Goal: Information Seeking & Learning: Learn about a topic

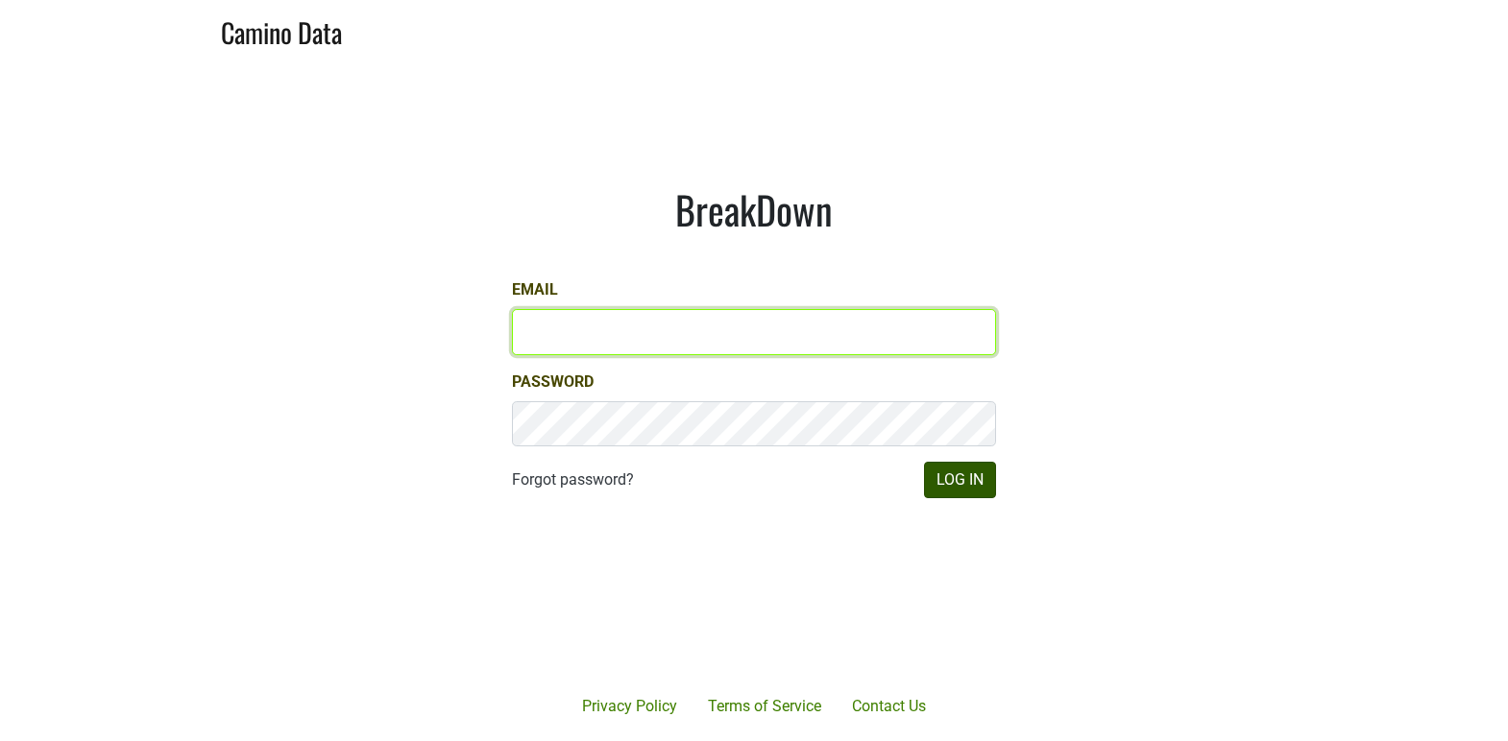
type input "[EMAIL_ADDRESS][DOMAIN_NAME]"
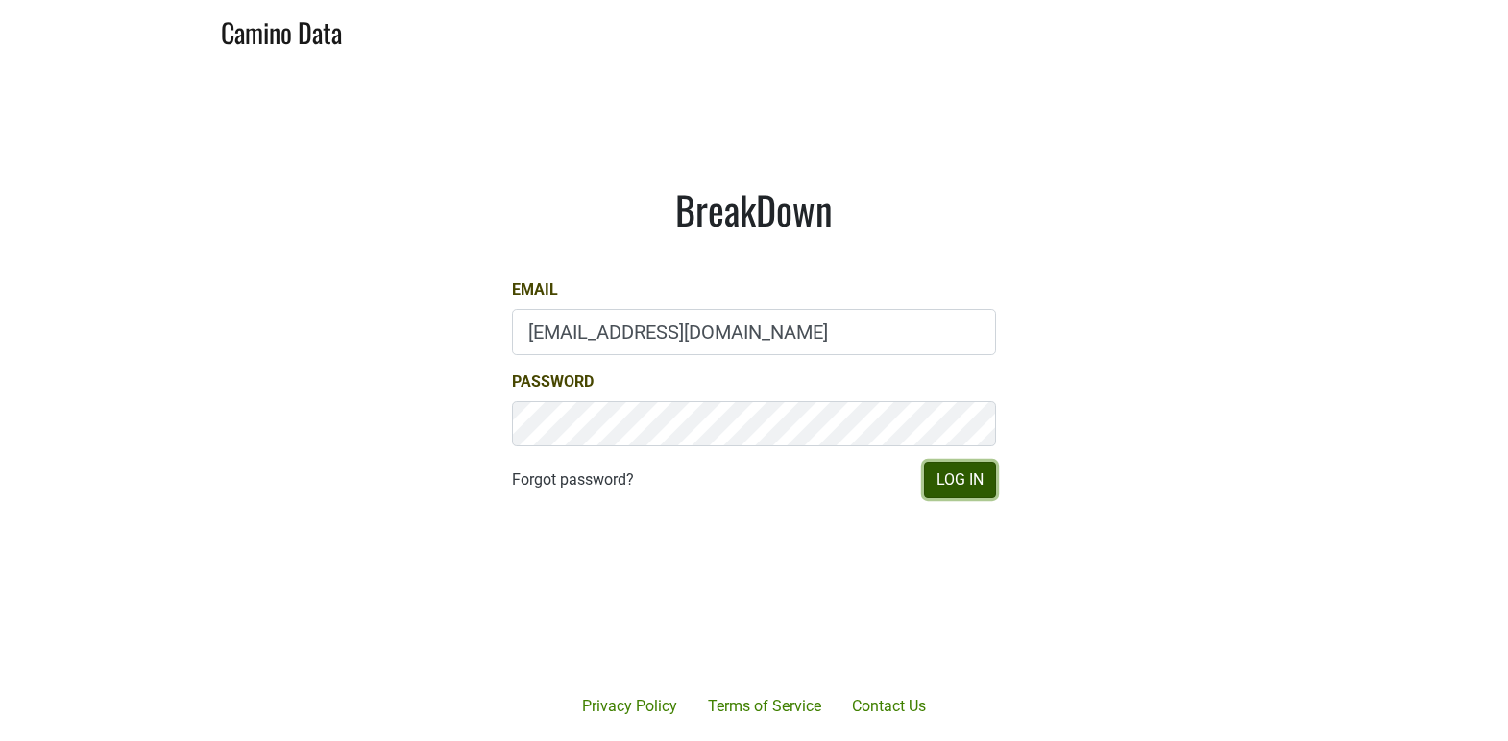
click at [945, 470] on button "Log In" at bounding box center [960, 480] width 72 height 36
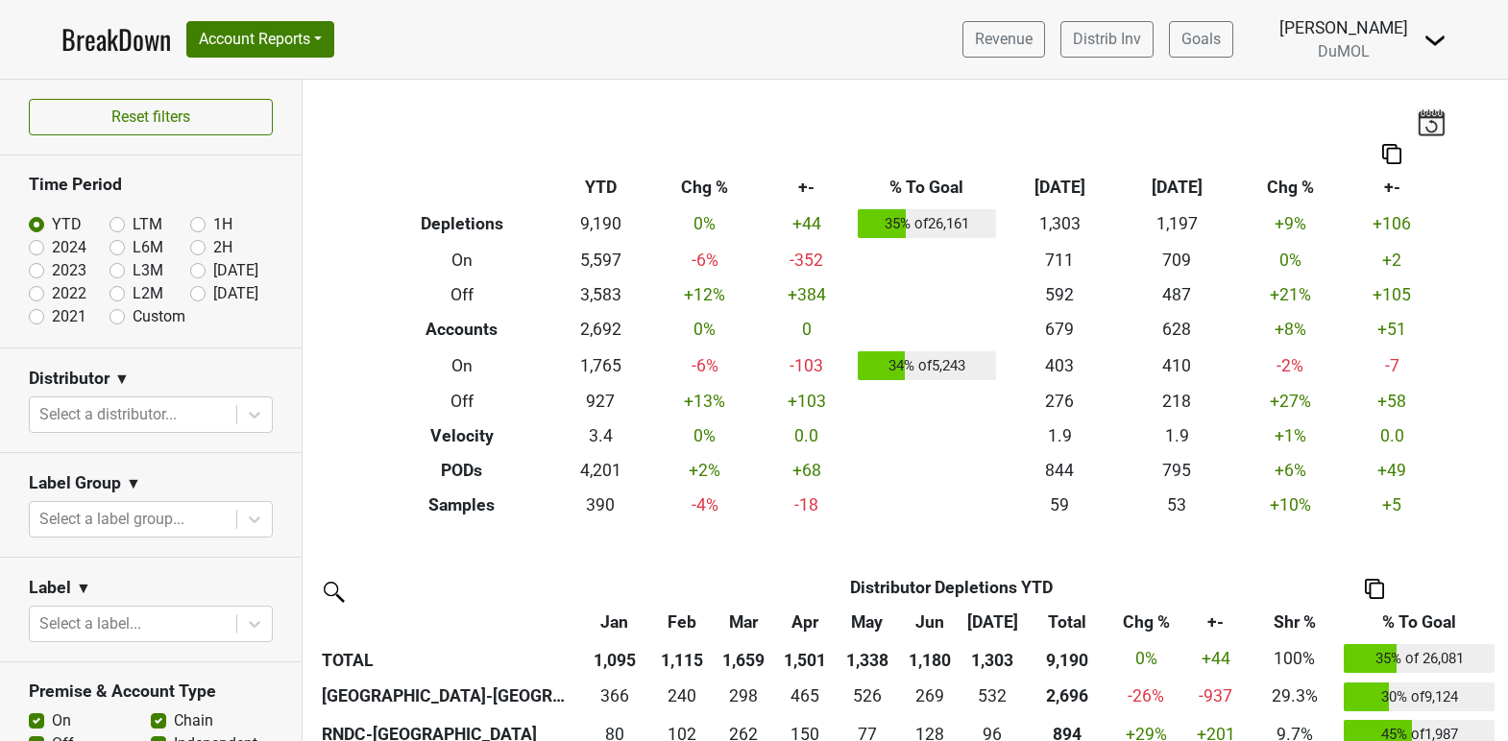
click at [52, 249] on label "2024" at bounding box center [69, 247] width 35 height 23
click at [32, 249] on input "2024" at bounding box center [67, 245] width 77 height 19
radio input "true"
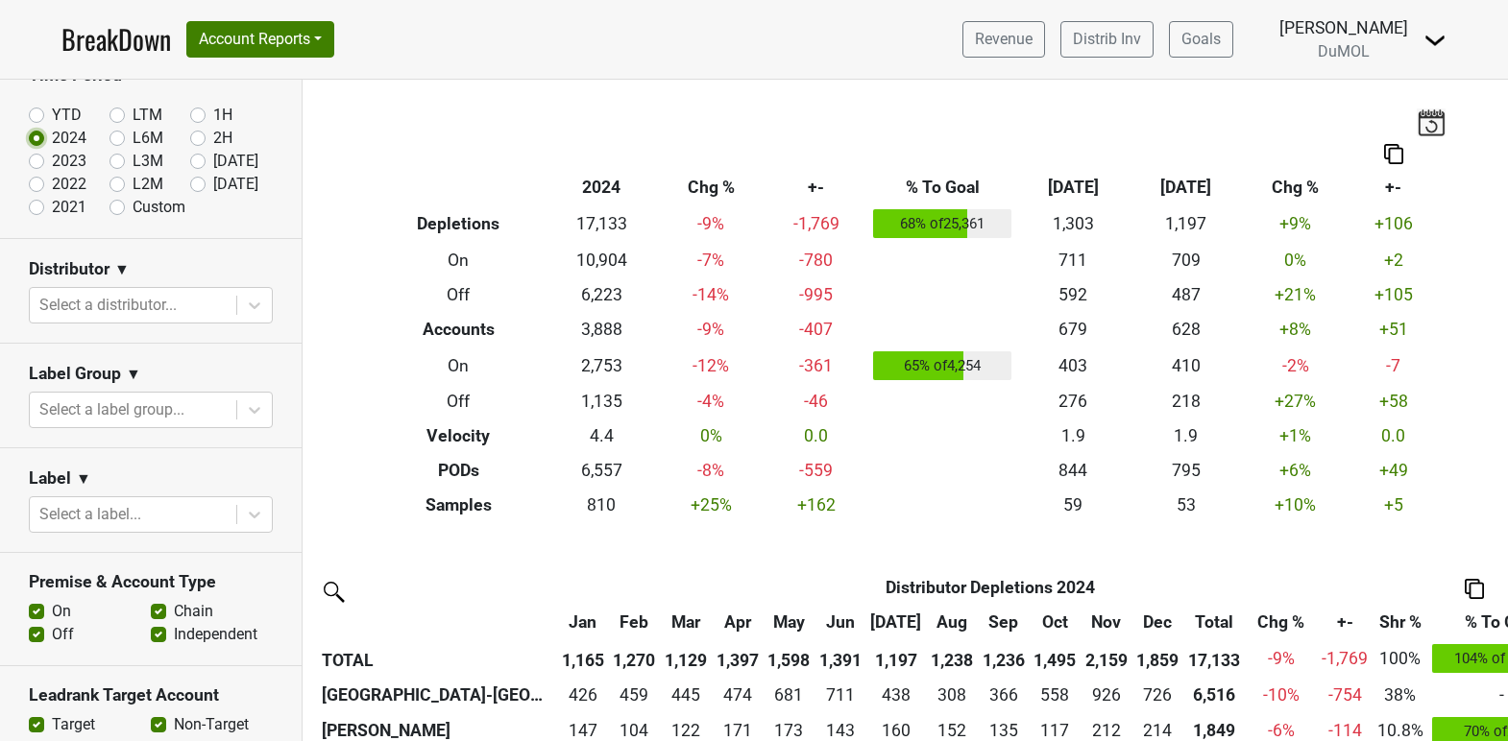
scroll to position [157, 0]
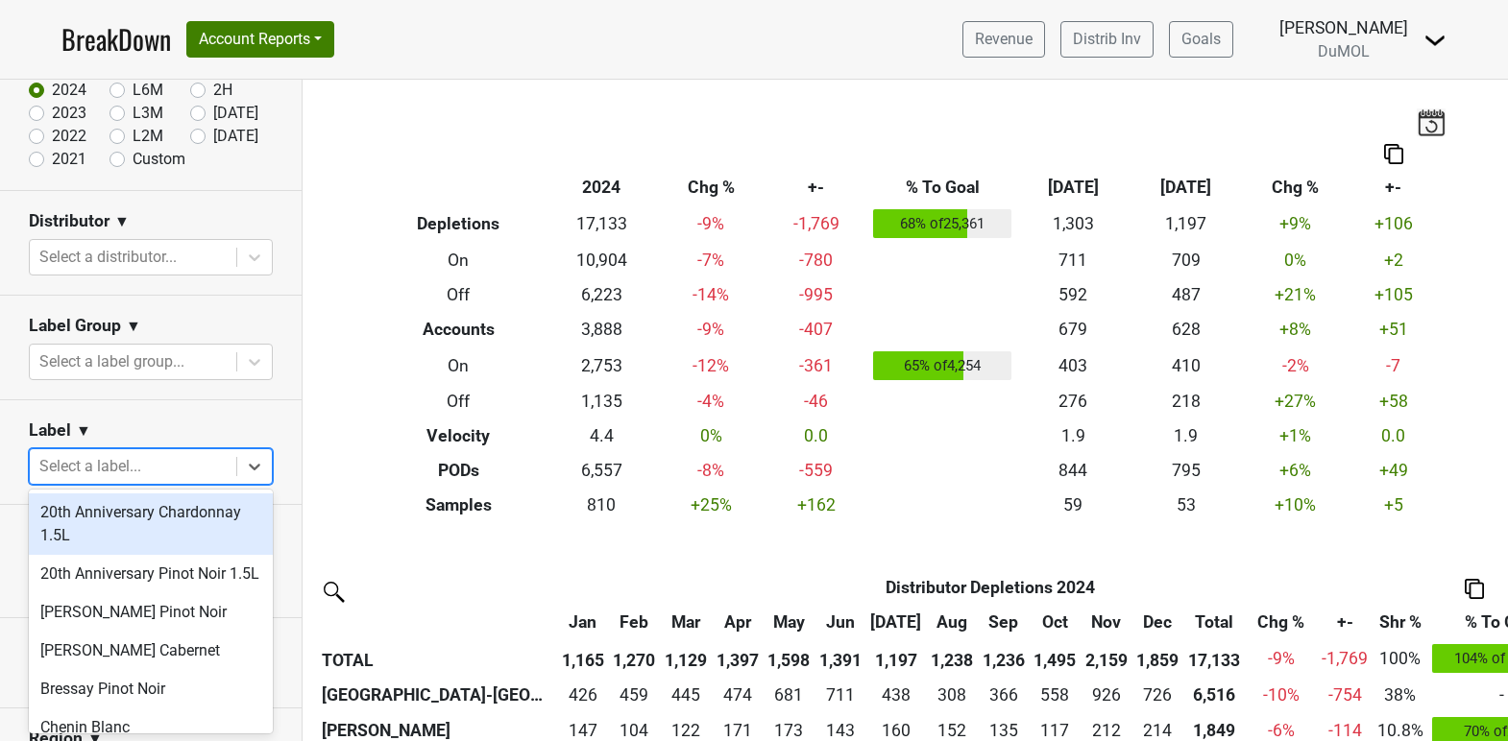
click at [196, 461] on div at bounding box center [132, 466] width 187 height 27
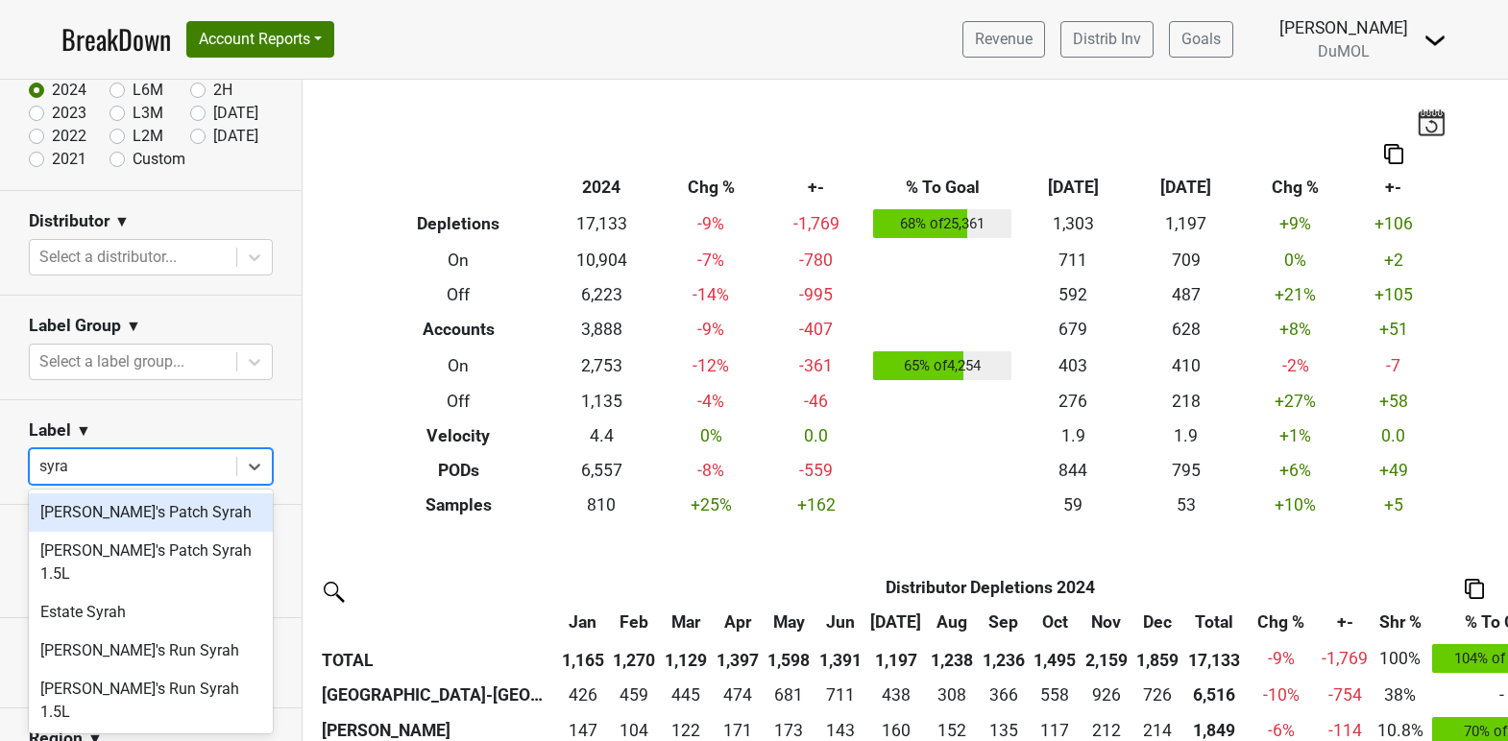
type input "syrah"
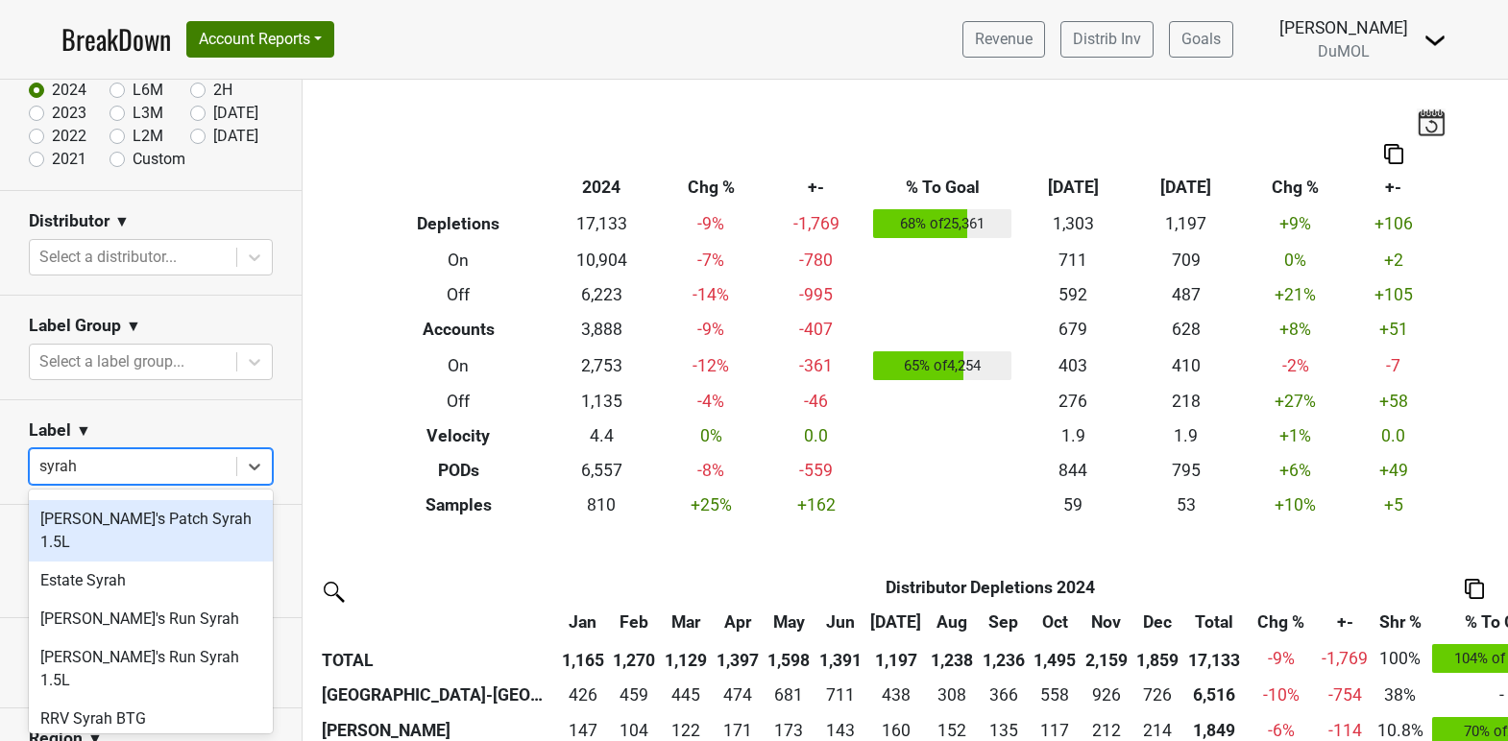
scroll to position [32, 0]
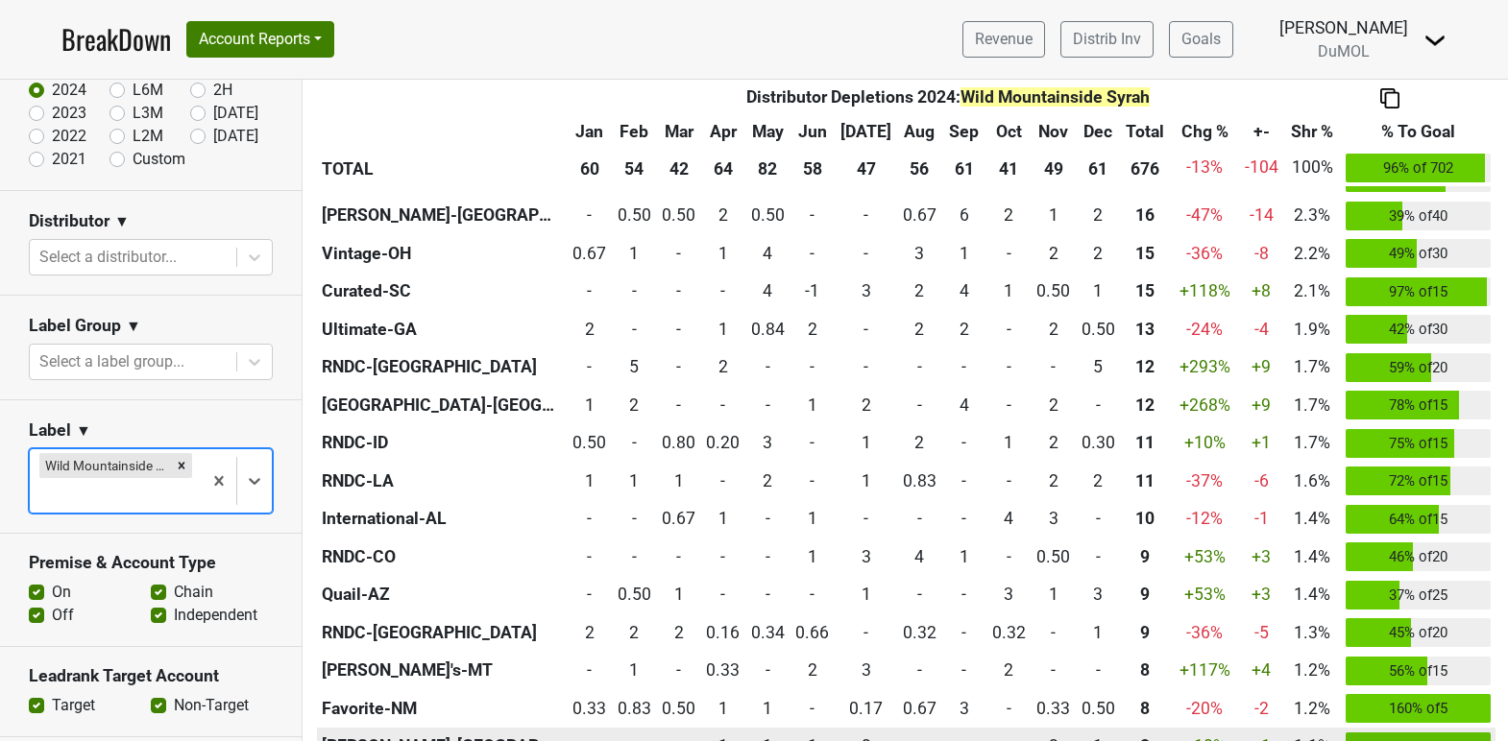
scroll to position [676, 0]
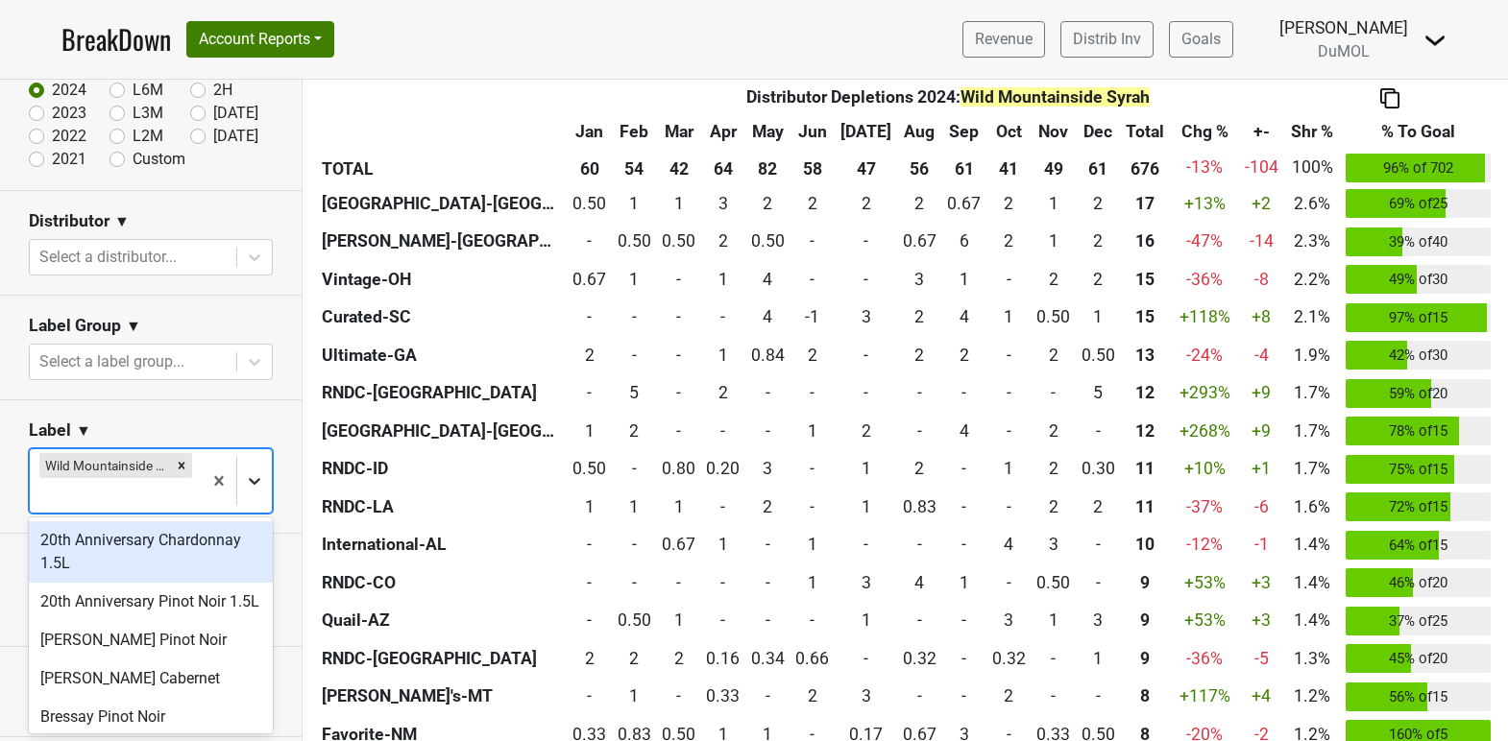
click at [262, 490] on div at bounding box center [254, 481] width 35 height 35
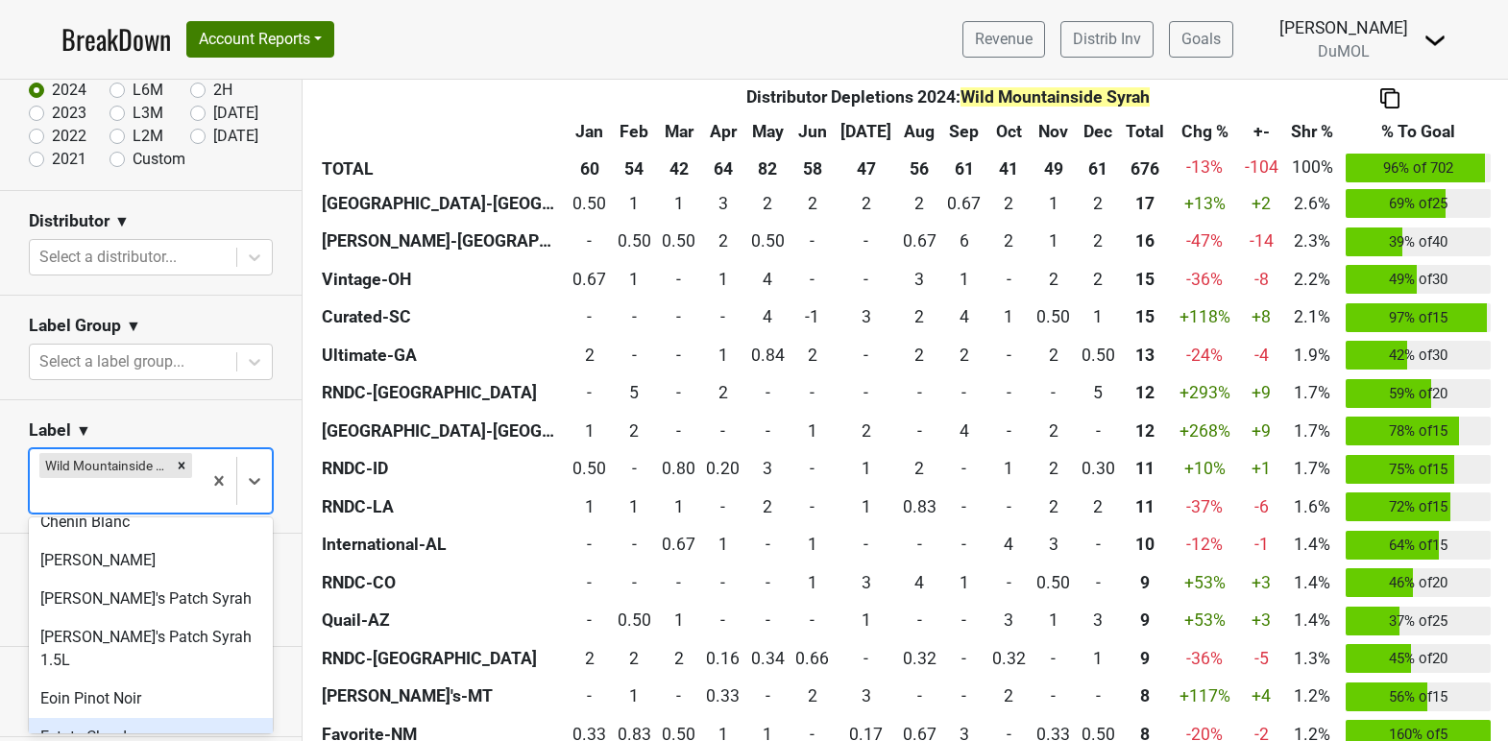
scroll to position [203, 0]
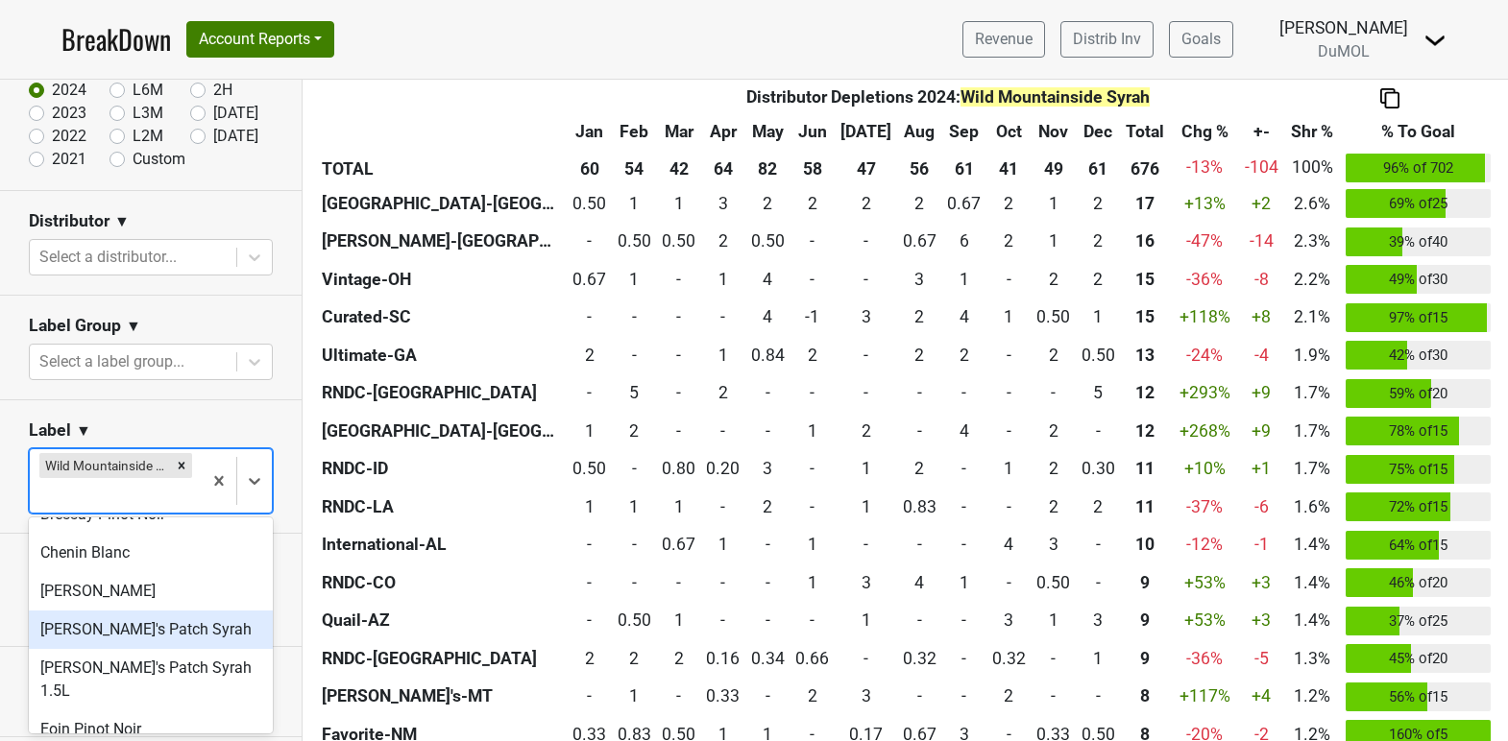
click at [223, 629] on div "[PERSON_NAME]'s Patch Syrah" at bounding box center [151, 630] width 244 height 38
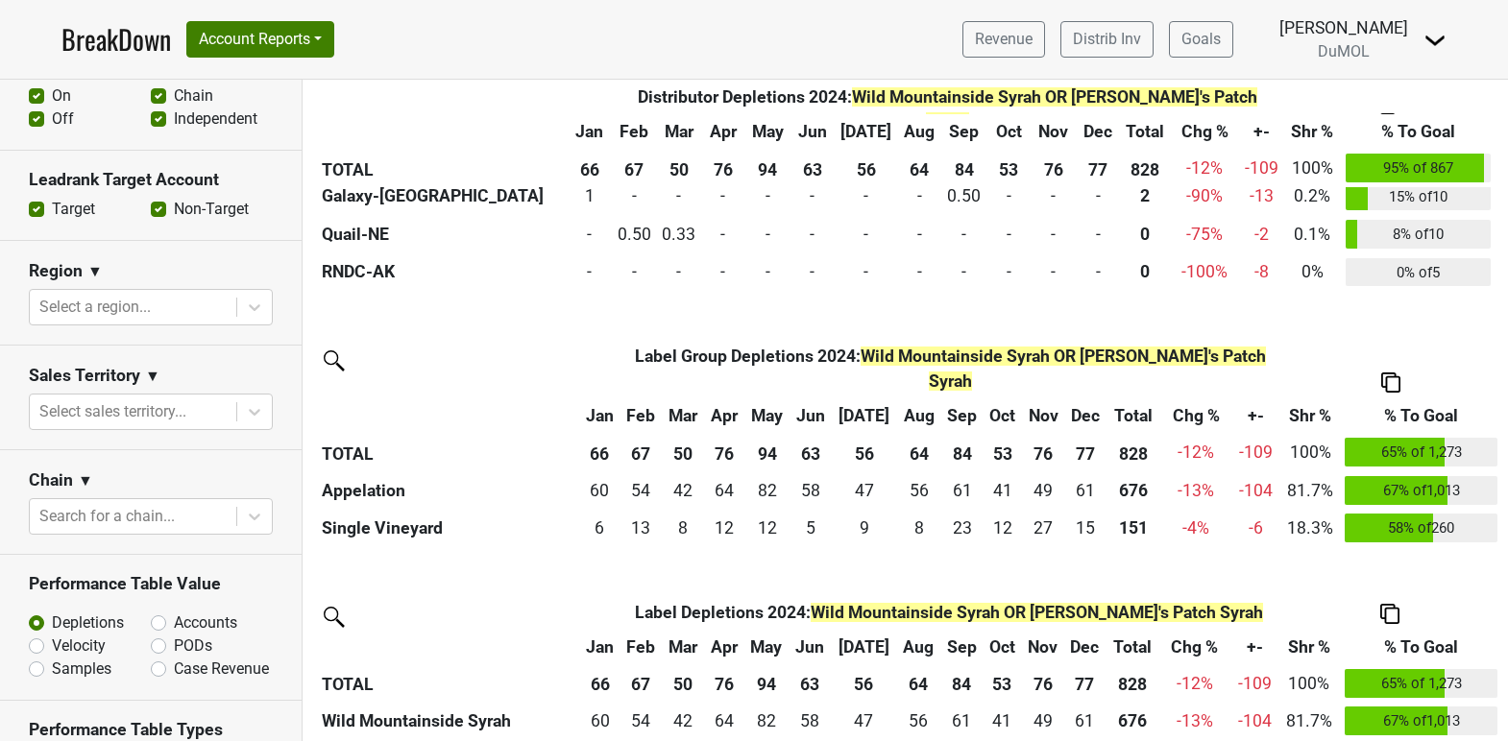
scroll to position [685, 0]
click at [52, 634] on label "Velocity" at bounding box center [79, 645] width 54 height 23
click at [36, 634] on input "Velocity" at bounding box center [87, 643] width 116 height 19
radio input "true"
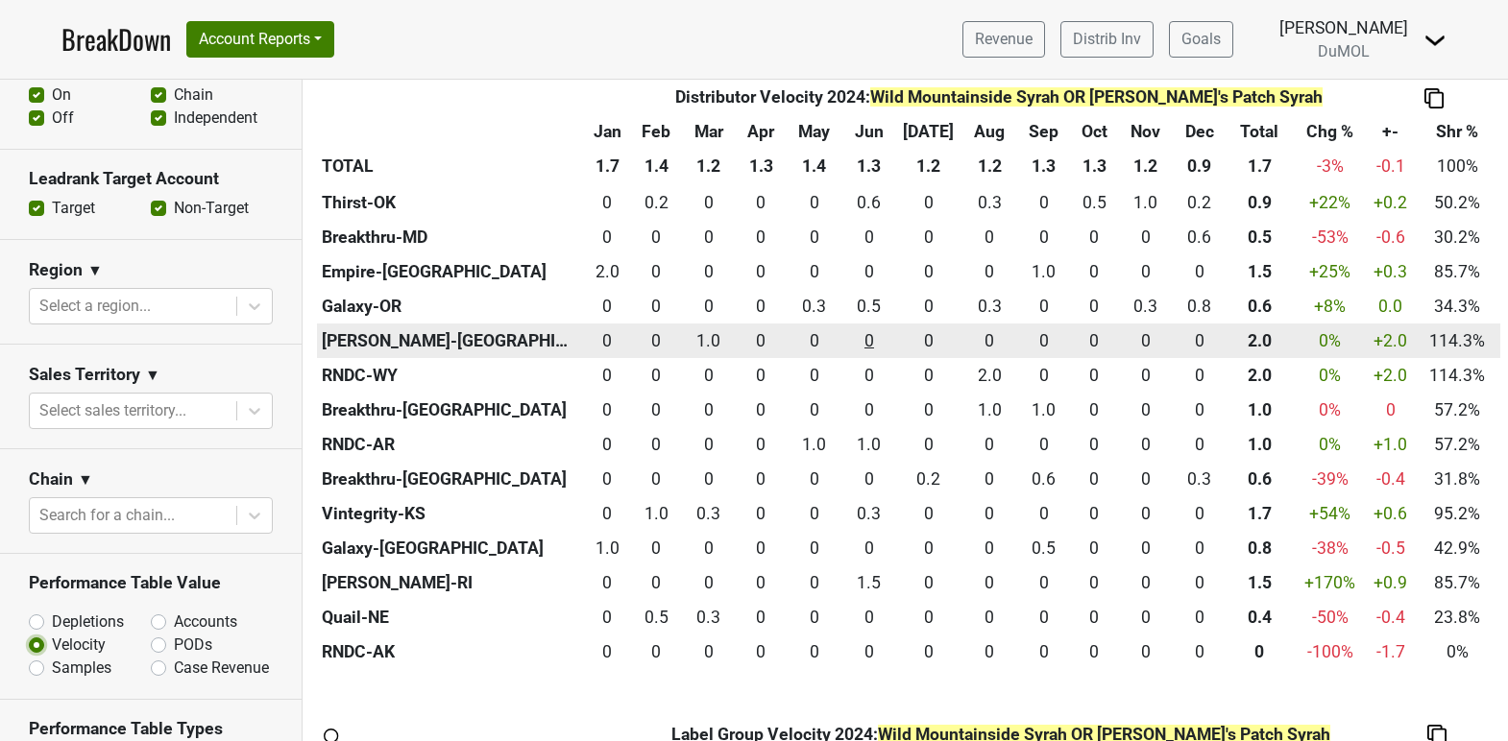
scroll to position [1487, 0]
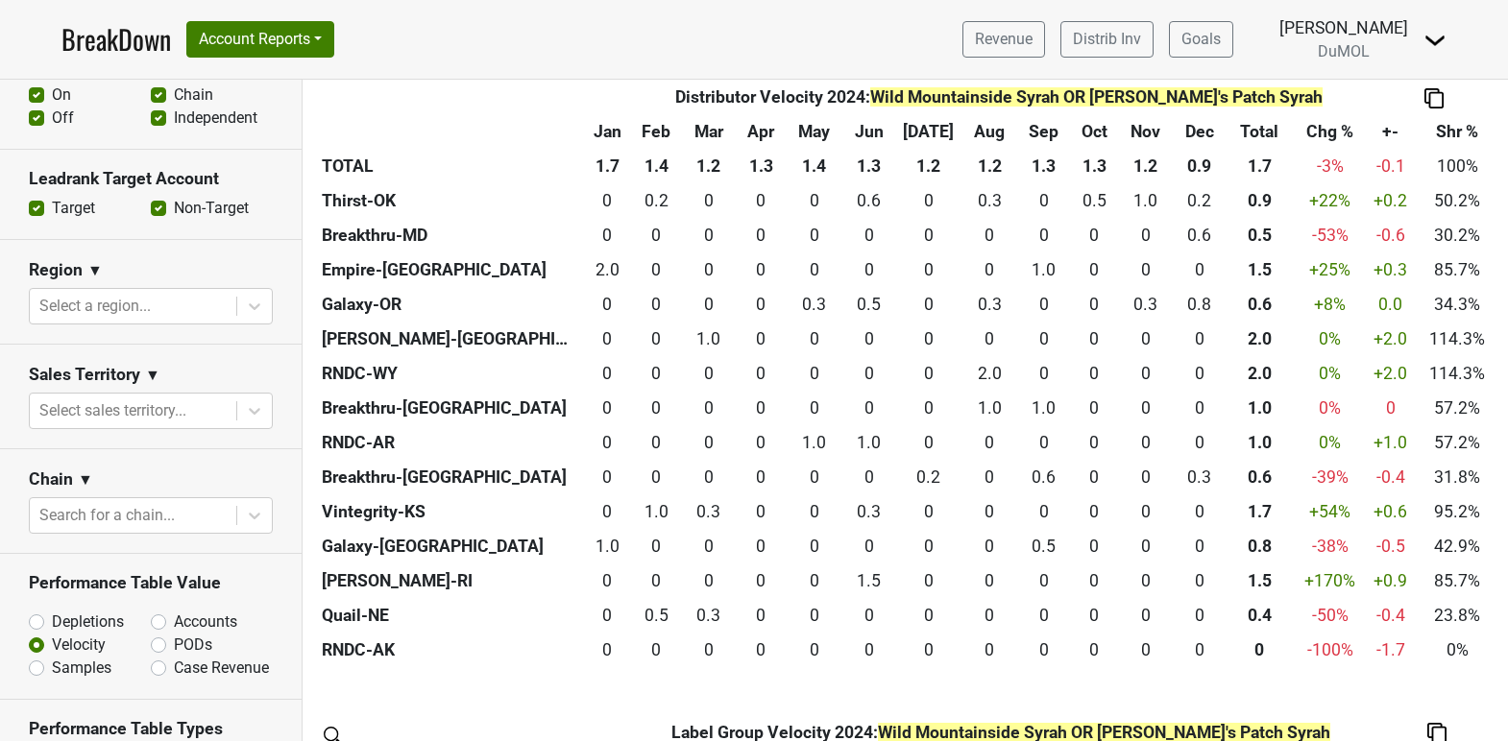
click at [52, 634] on label "Velocity" at bounding box center [79, 645] width 54 height 23
click at [37, 634] on input "Velocity" at bounding box center [87, 643] width 116 height 19
click at [174, 611] on label "Accounts" at bounding box center [205, 622] width 63 height 23
click at [156, 611] on input "Accounts" at bounding box center [209, 620] width 116 height 19
radio input "true"
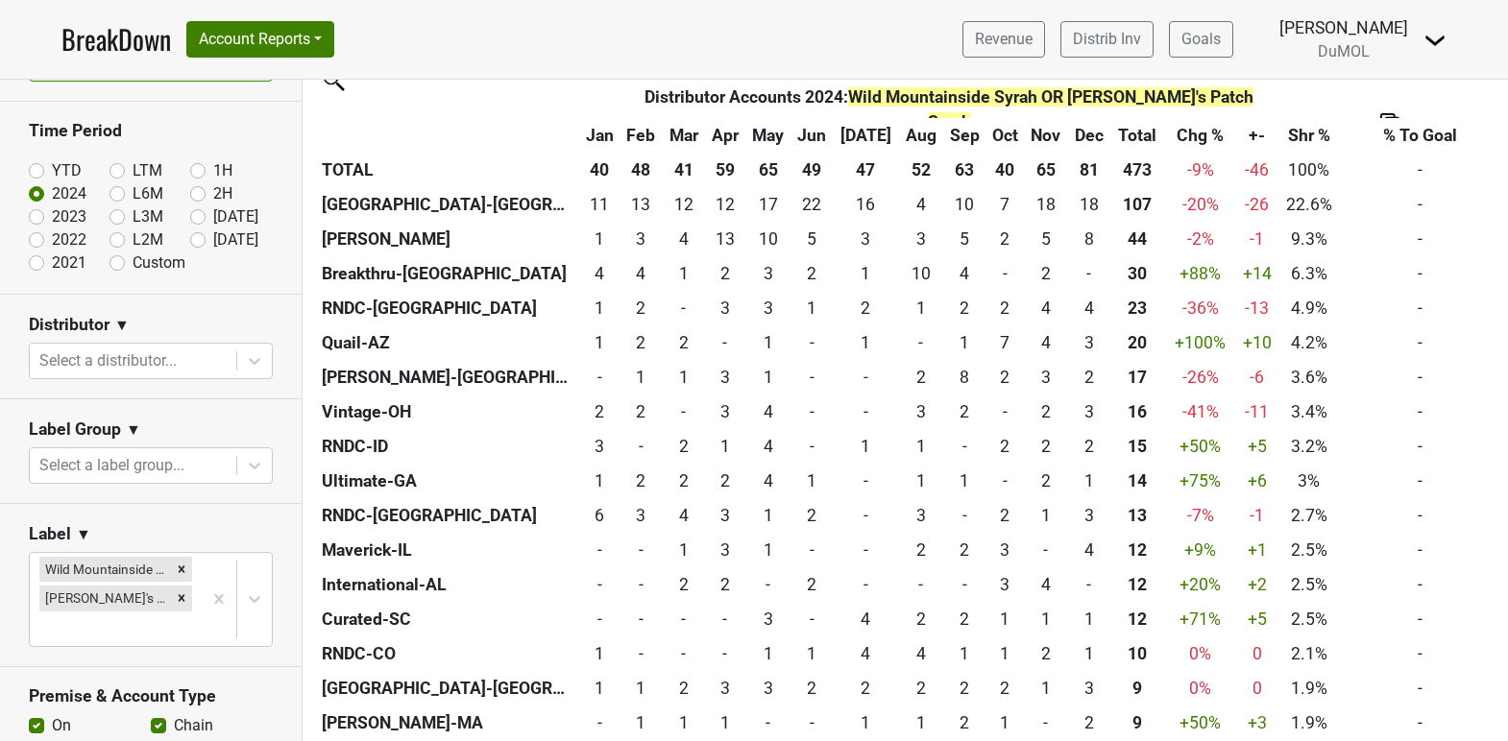
scroll to position [0, 0]
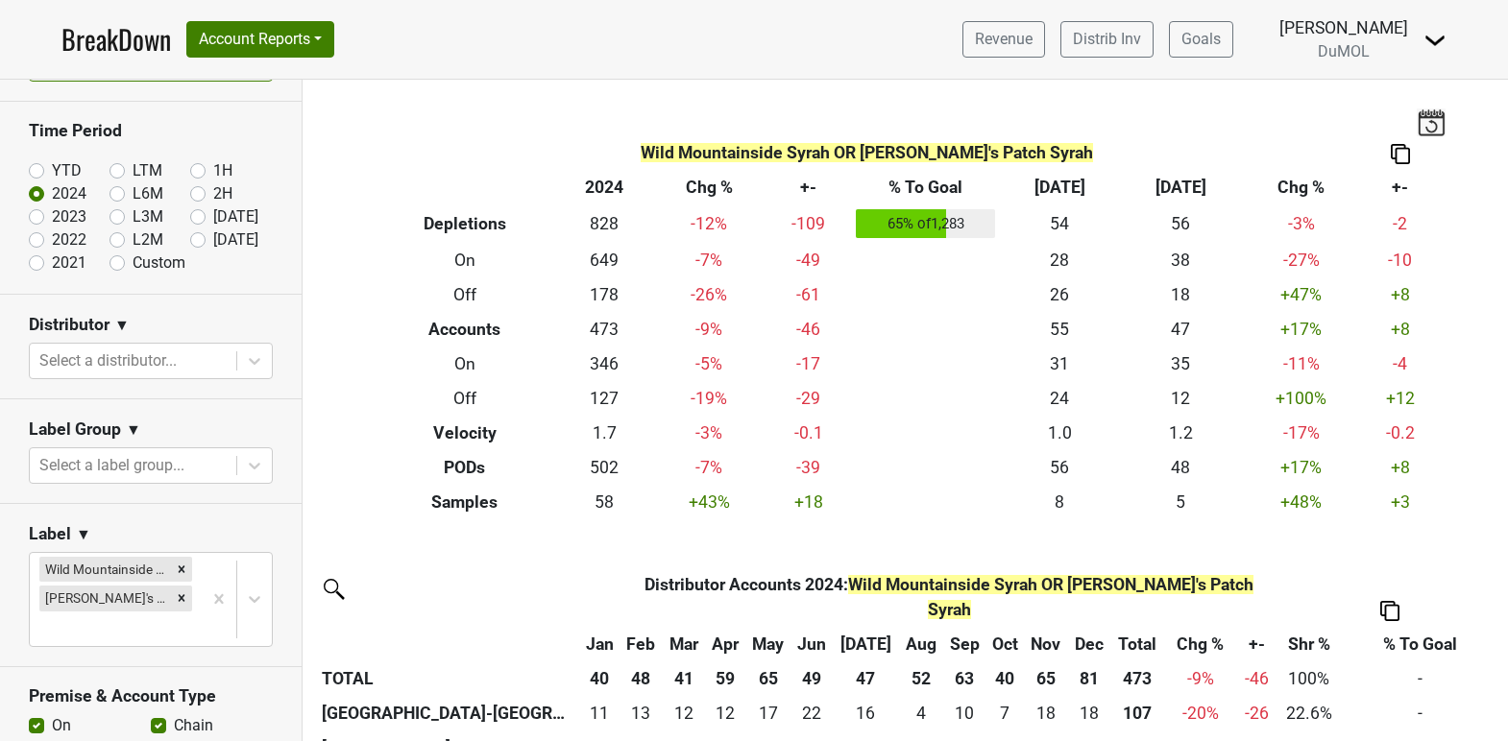
click at [52, 214] on label "2023" at bounding box center [69, 217] width 35 height 23
click at [38, 214] on input "2023" at bounding box center [67, 215] width 77 height 19
radio input "true"
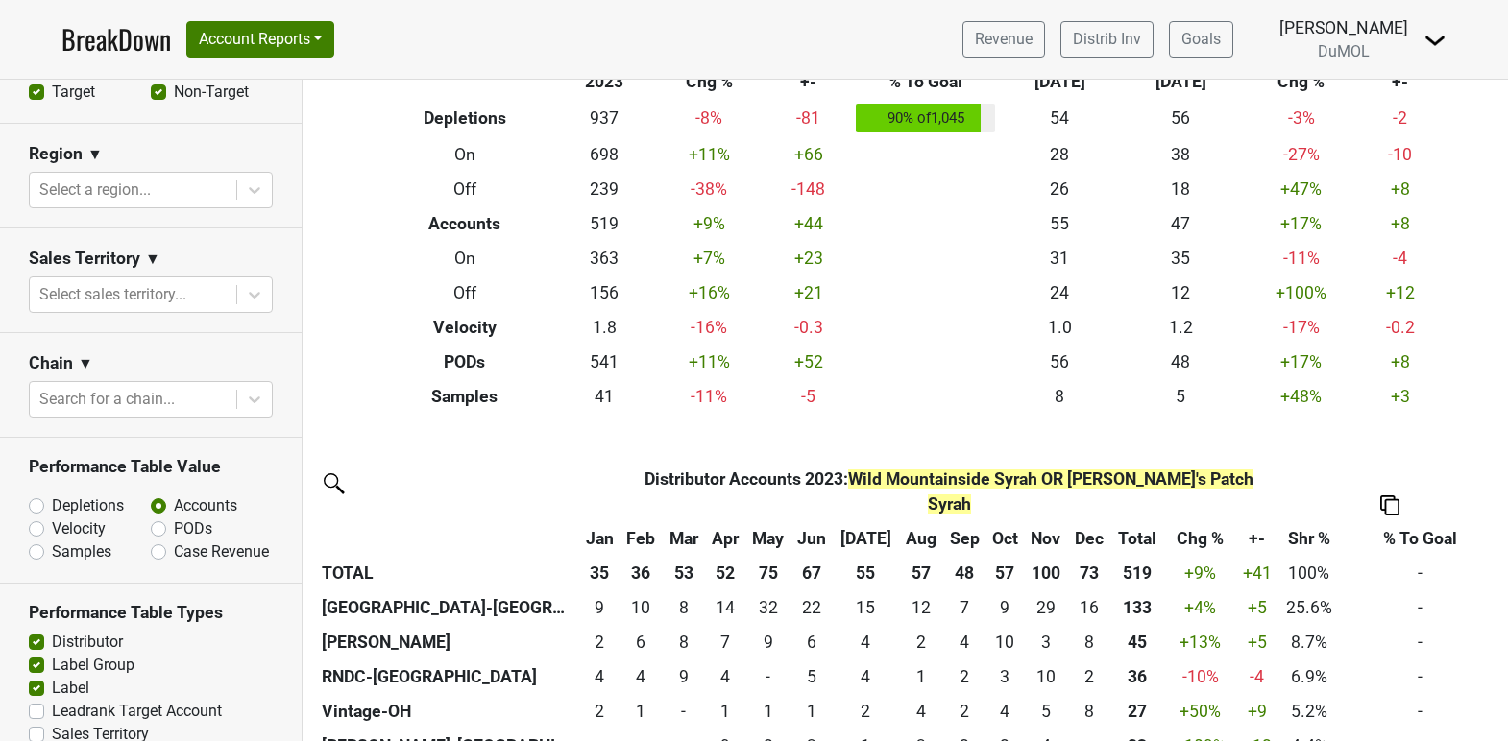
scroll to position [802, 0]
click at [52, 494] on label "Depletions" at bounding box center [88, 505] width 72 height 23
click at [35, 494] on input "Depletions" at bounding box center [87, 503] width 116 height 19
radio input "true"
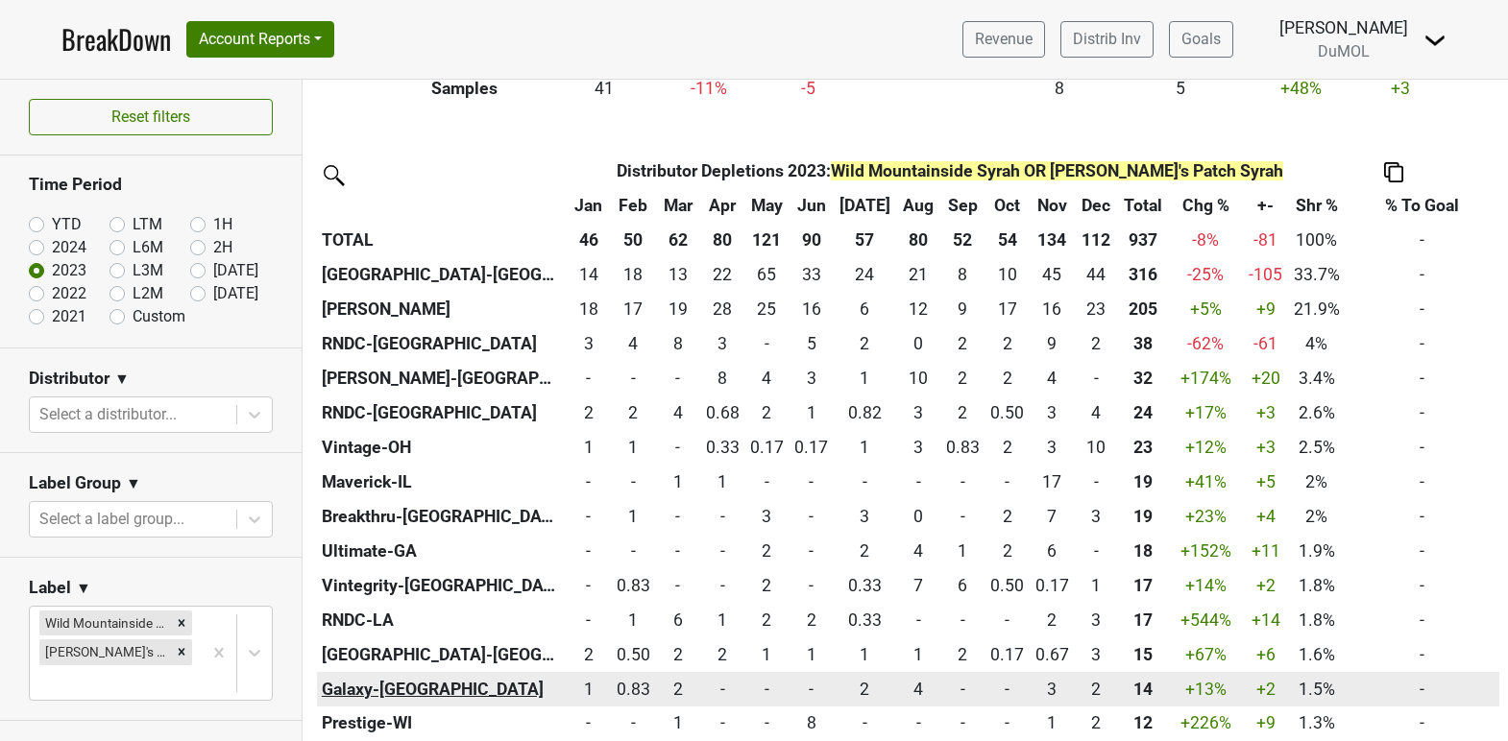
scroll to position [408, 0]
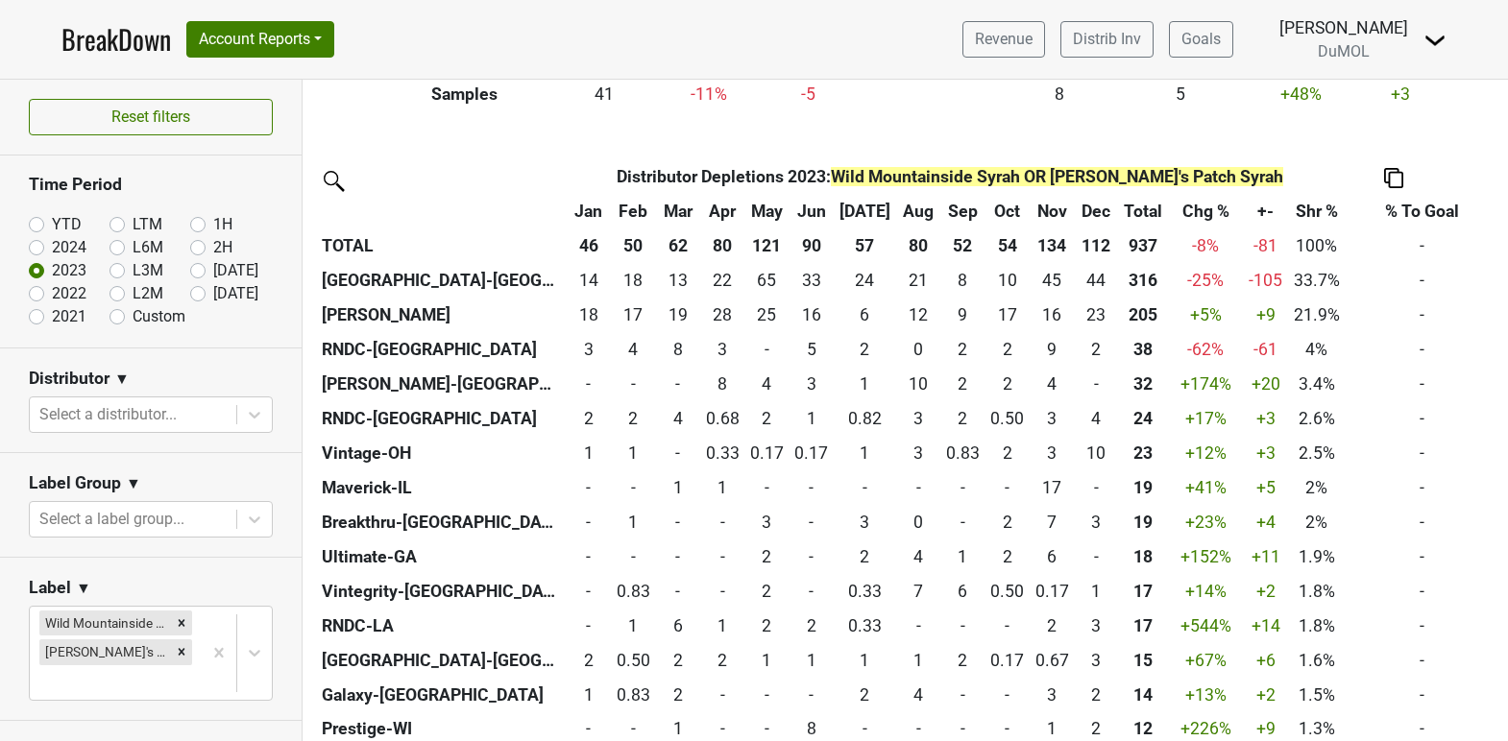
click at [52, 289] on label "2022" at bounding box center [69, 293] width 35 height 23
click at [38, 289] on input "2022" at bounding box center [67, 291] width 77 height 19
radio input "true"
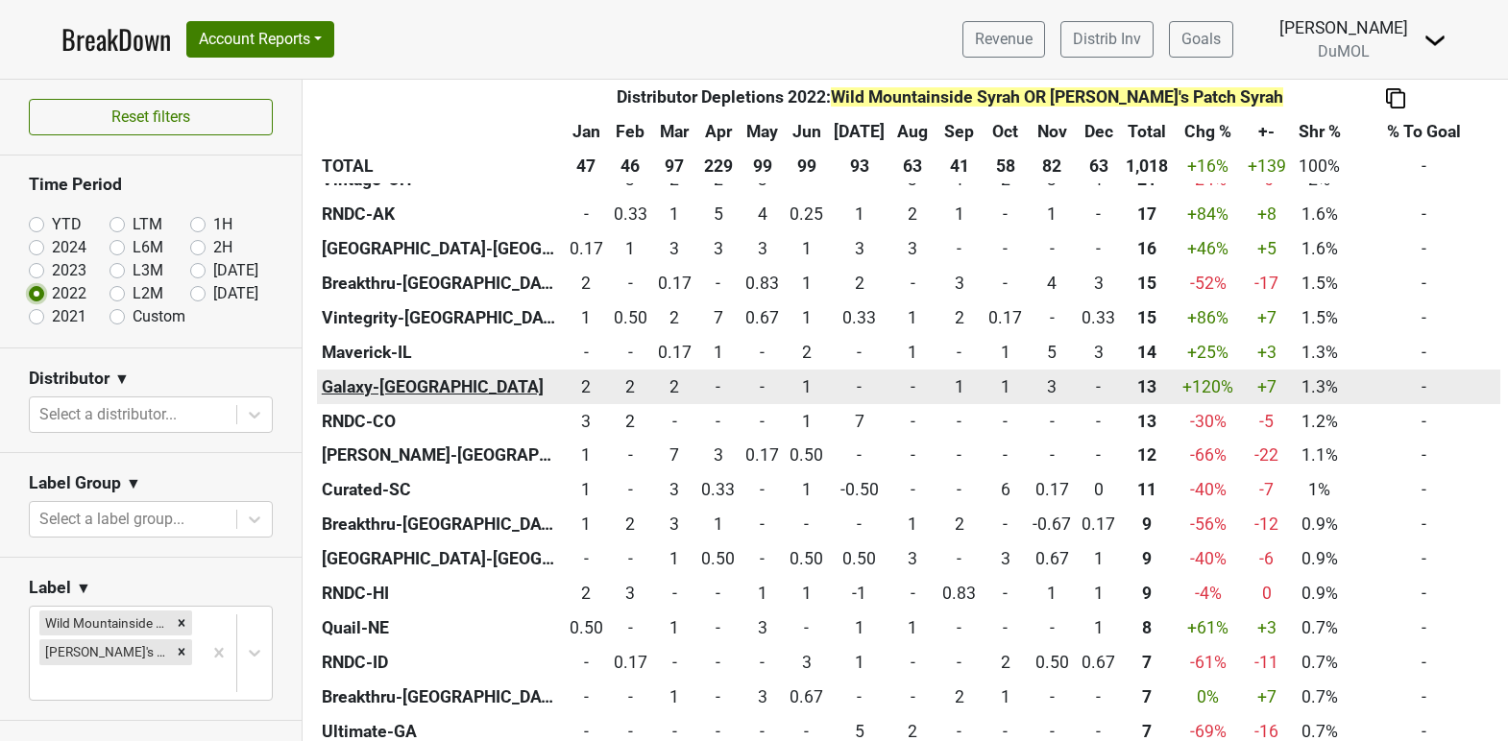
scroll to position [665, 0]
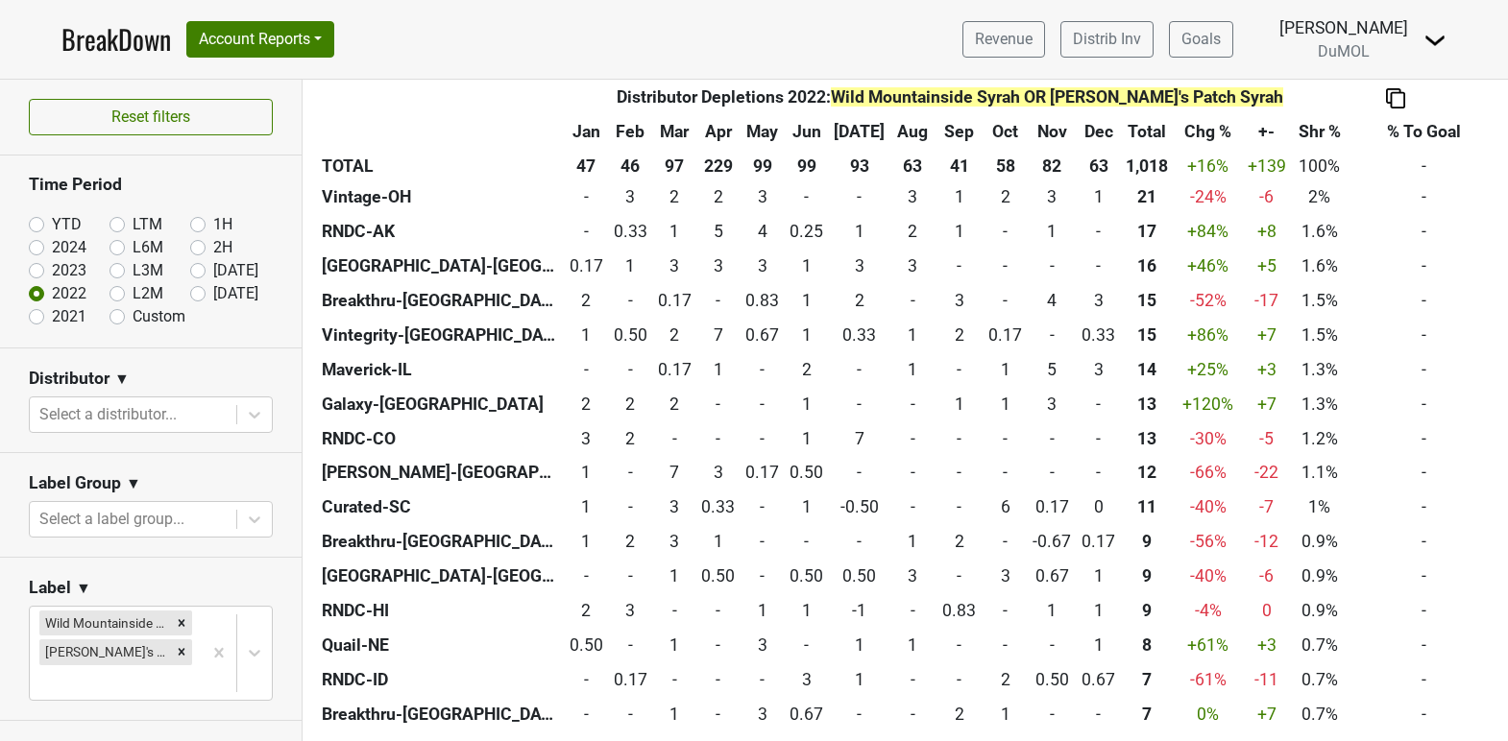
click at [52, 244] on label "2024" at bounding box center [69, 247] width 35 height 23
click at [37, 244] on input "2024" at bounding box center [67, 245] width 77 height 19
radio input "true"
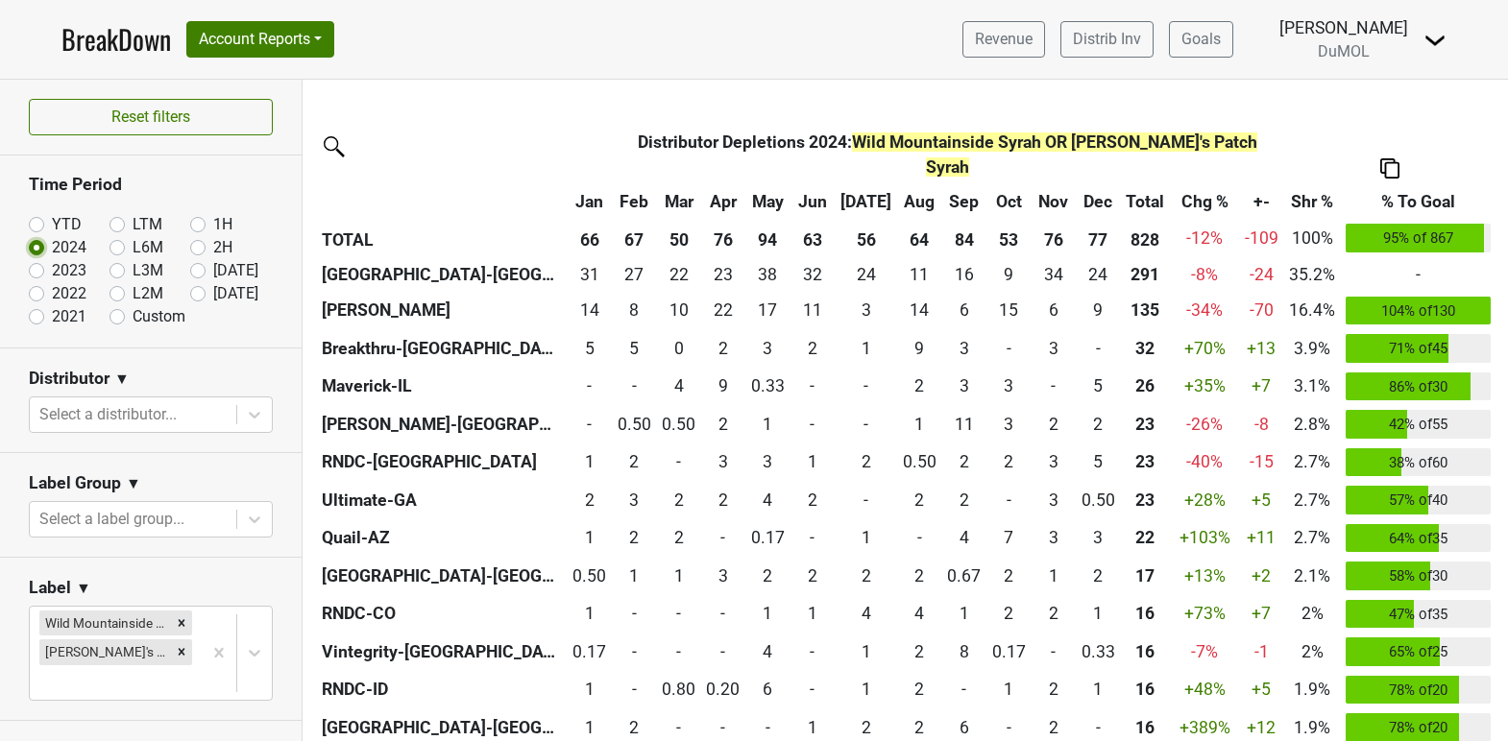
scroll to position [376, 0]
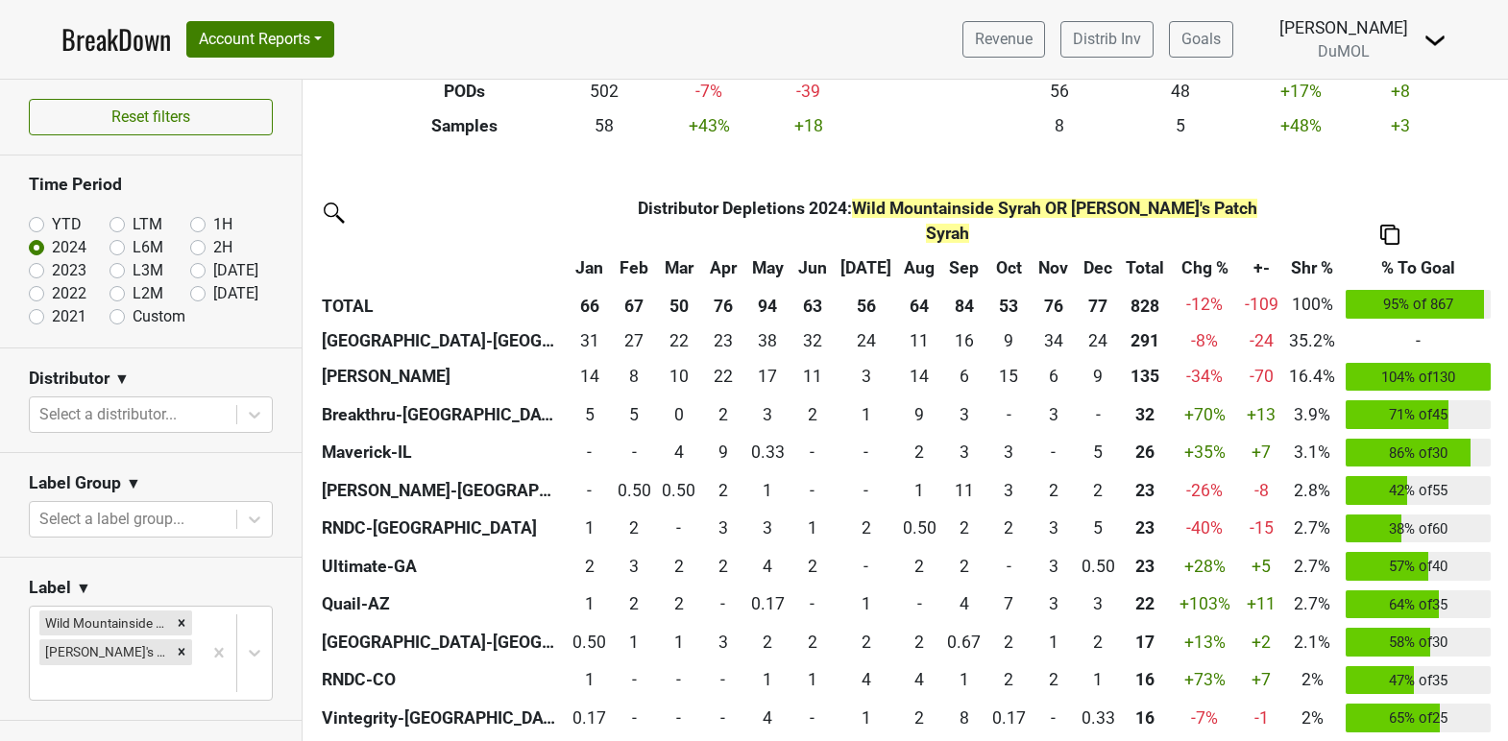
click at [52, 271] on label "2023" at bounding box center [69, 270] width 35 height 23
click at [36, 271] on input "2023" at bounding box center [67, 268] width 77 height 19
radio input "true"
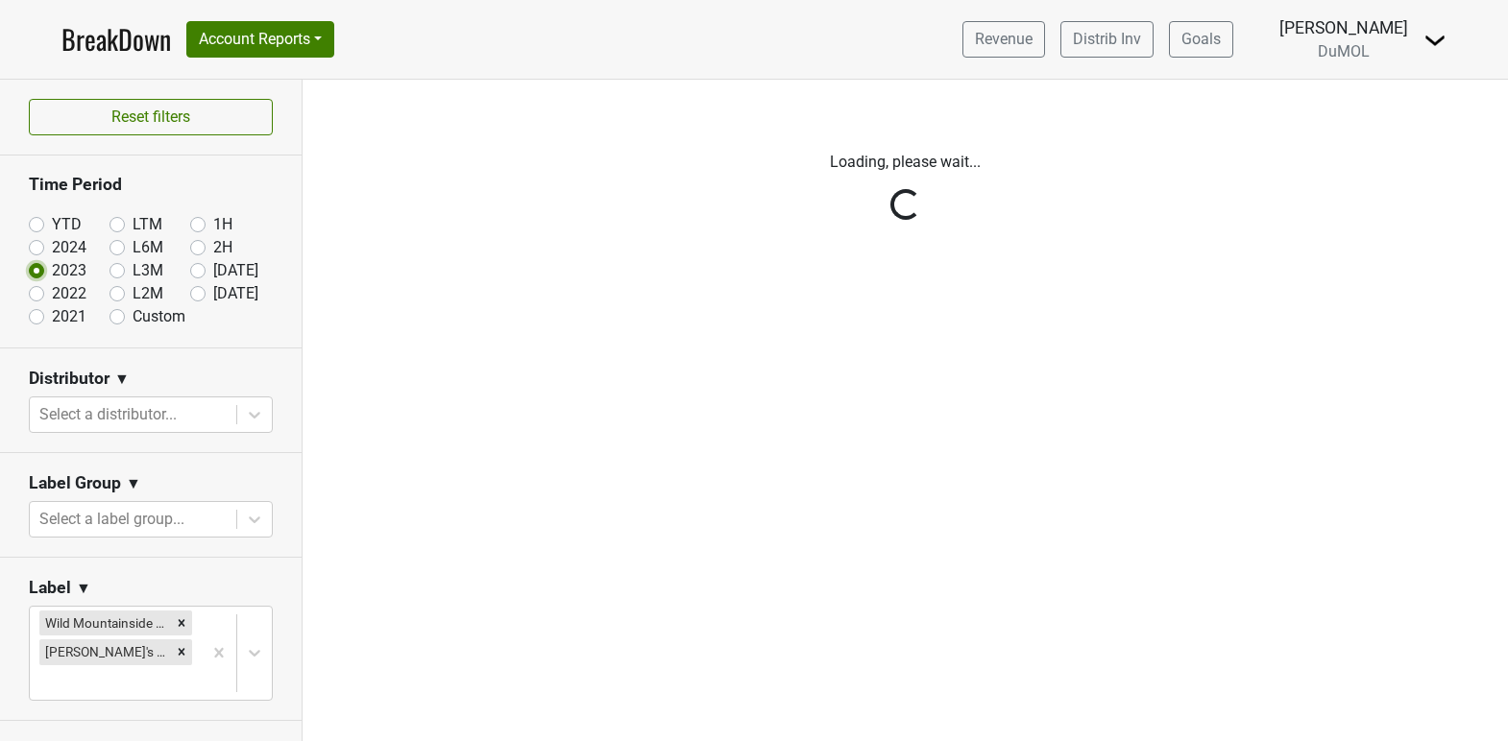
scroll to position [0, 0]
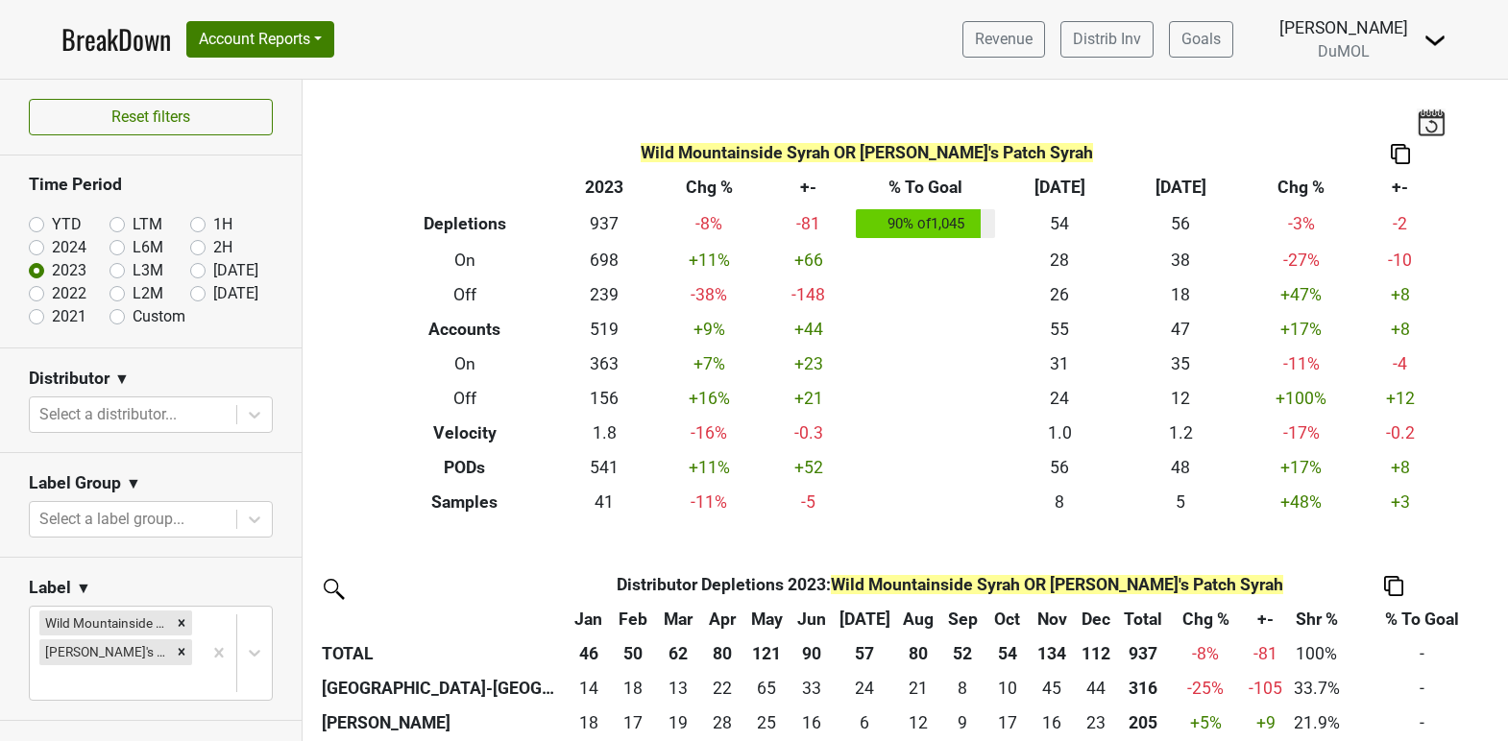
click at [52, 242] on label "2024" at bounding box center [69, 247] width 35 height 23
click at [37, 242] on input "2024" at bounding box center [67, 245] width 77 height 19
radio input "true"
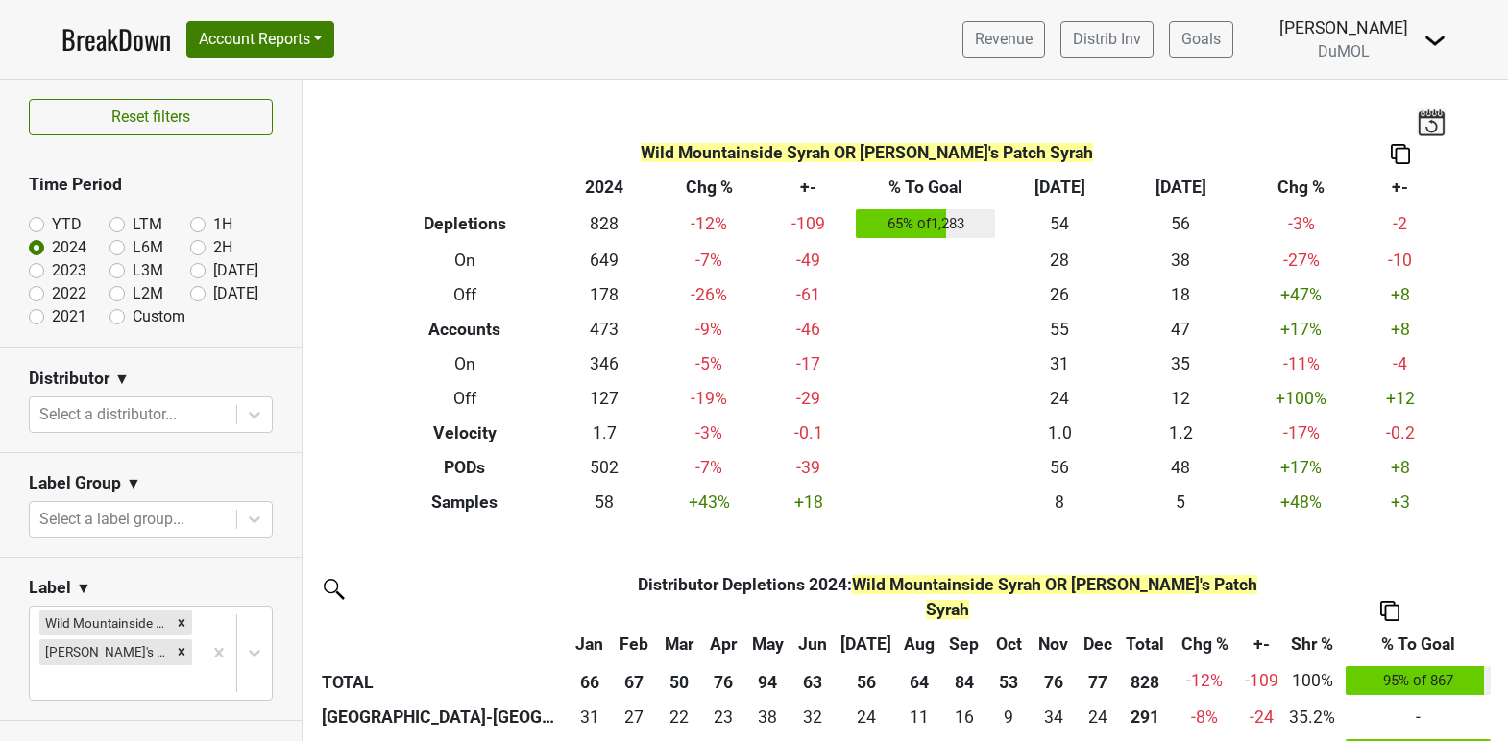
click at [52, 225] on label "YTD" at bounding box center [67, 224] width 30 height 23
click at [34, 225] on input "YTD" at bounding box center [67, 222] width 77 height 19
radio input "true"
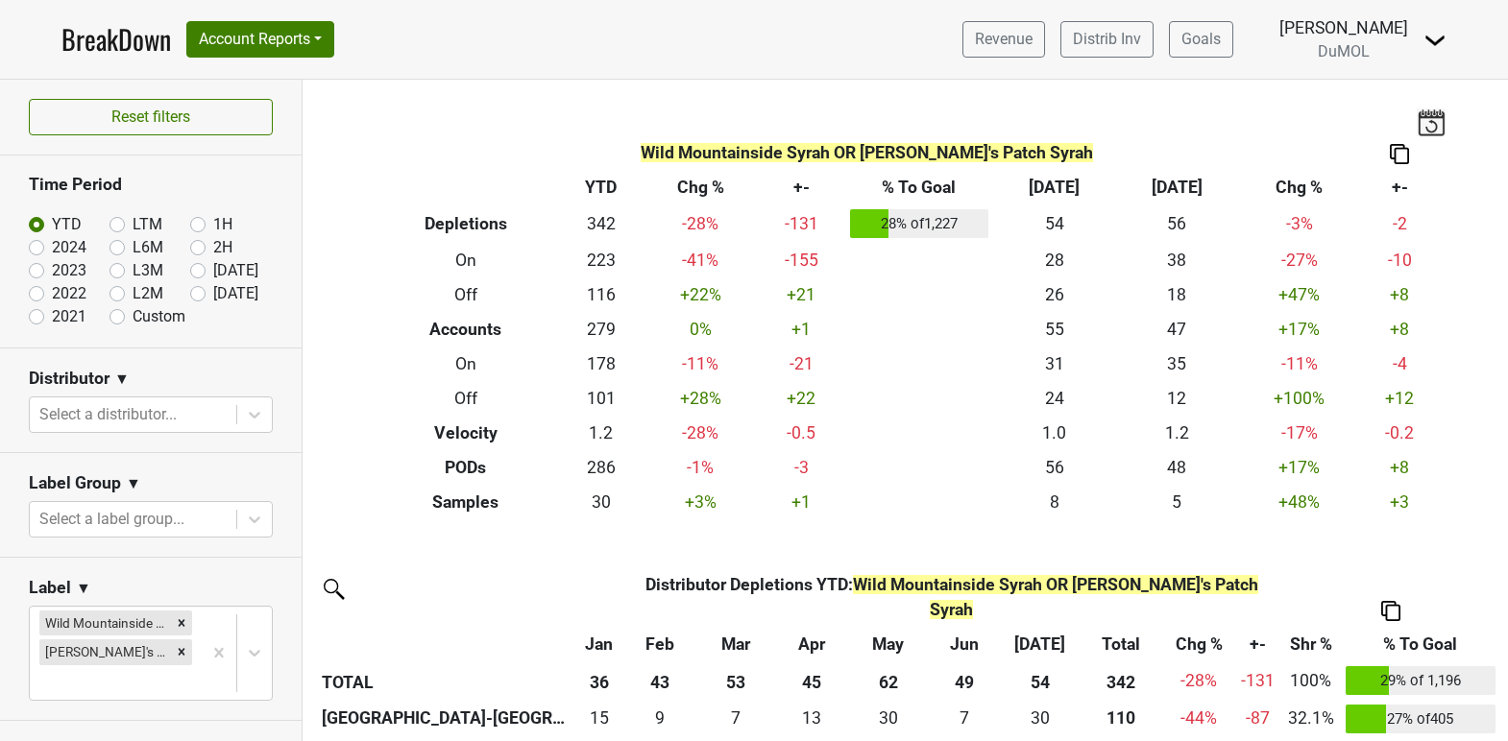
click at [52, 290] on label "2022" at bounding box center [69, 293] width 35 height 23
click at [38, 290] on input "2022" at bounding box center [67, 291] width 77 height 19
radio input "true"
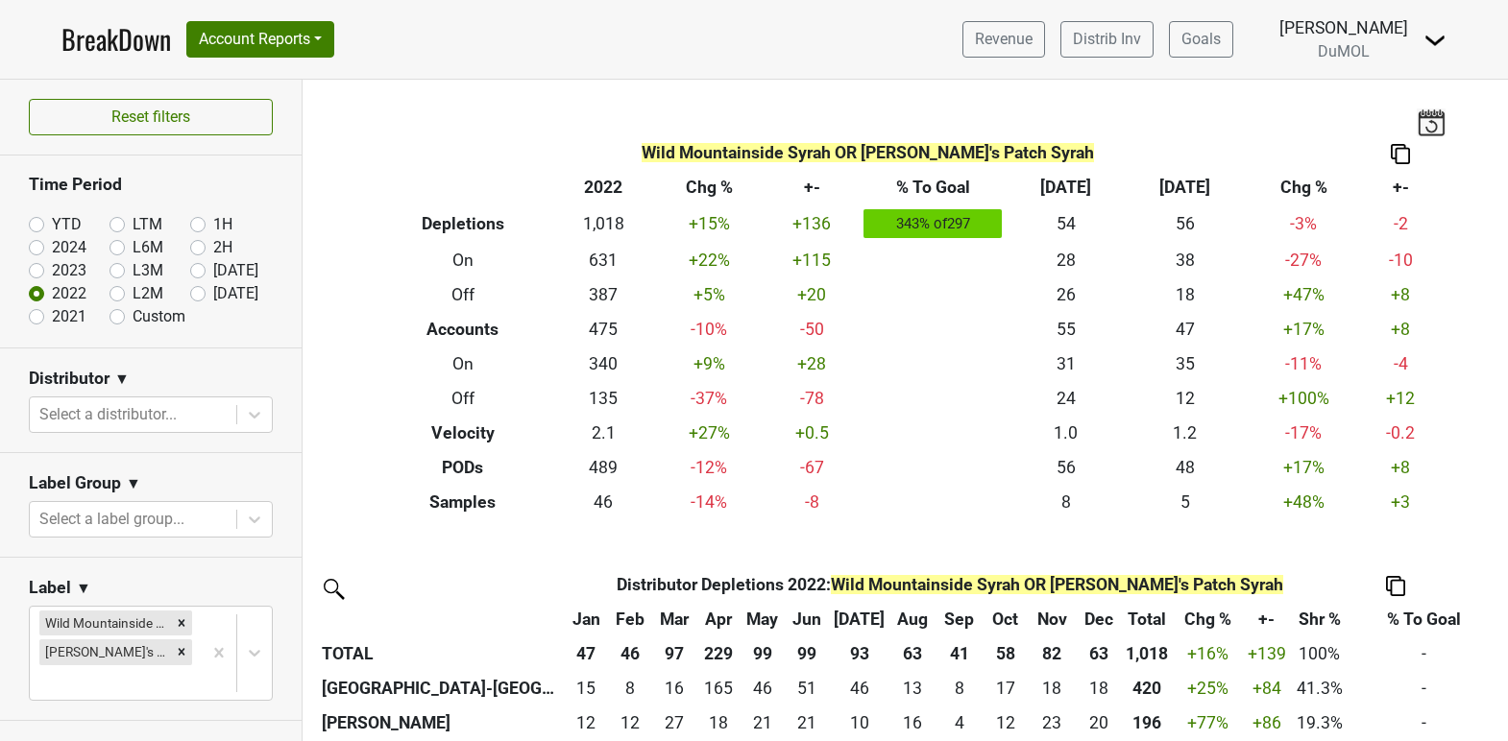
click at [52, 315] on label "2021" at bounding box center [69, 316] width 35 height 23
click at [33, 315] on input "2021" at bounding box center [67, 314] width 77 height 19
radio input "true"
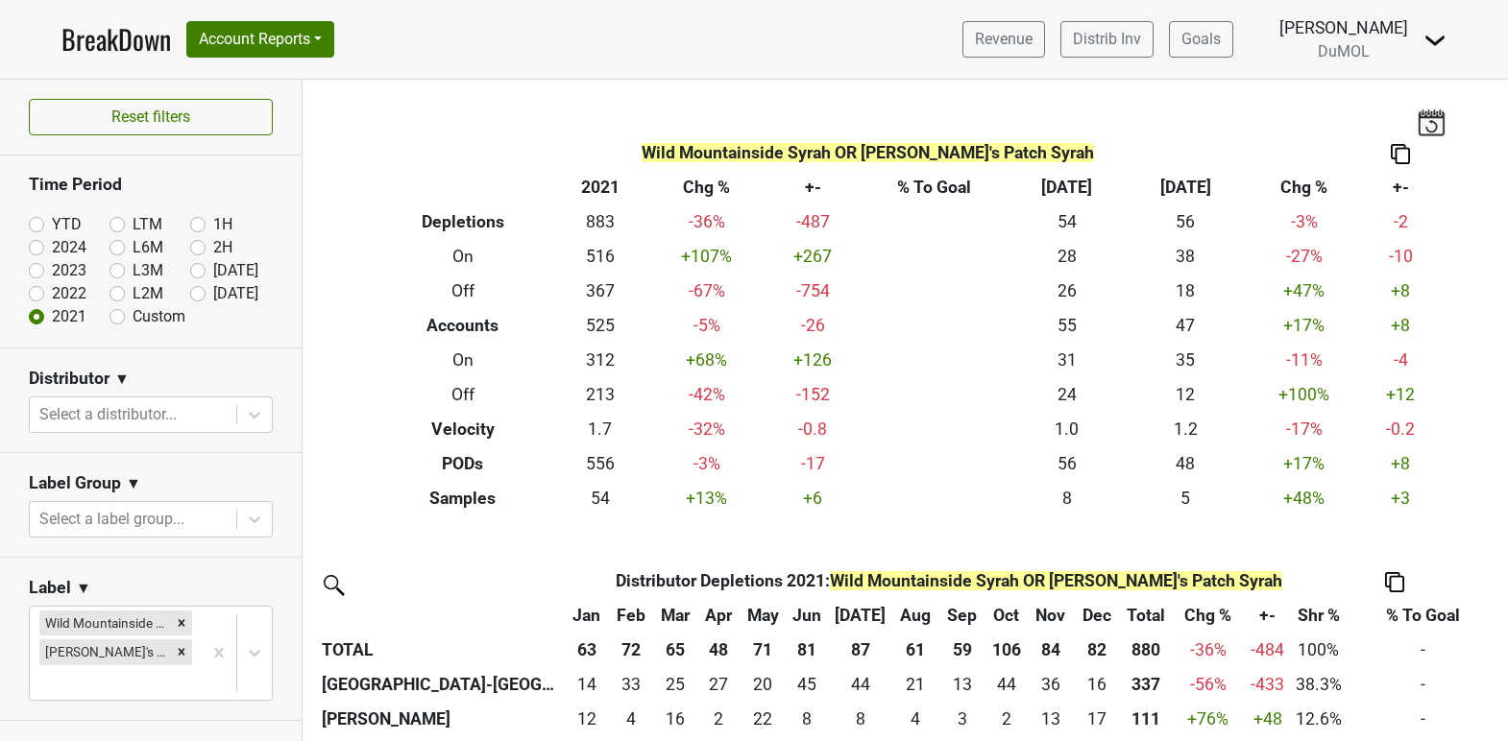
click at [52, 286] on label "2022" at bounding box center [69, 293] width 35 height 23
click at [32, 286] on input "2022" at bounding box center [67, 291] width 77 height 19
radio input "true"
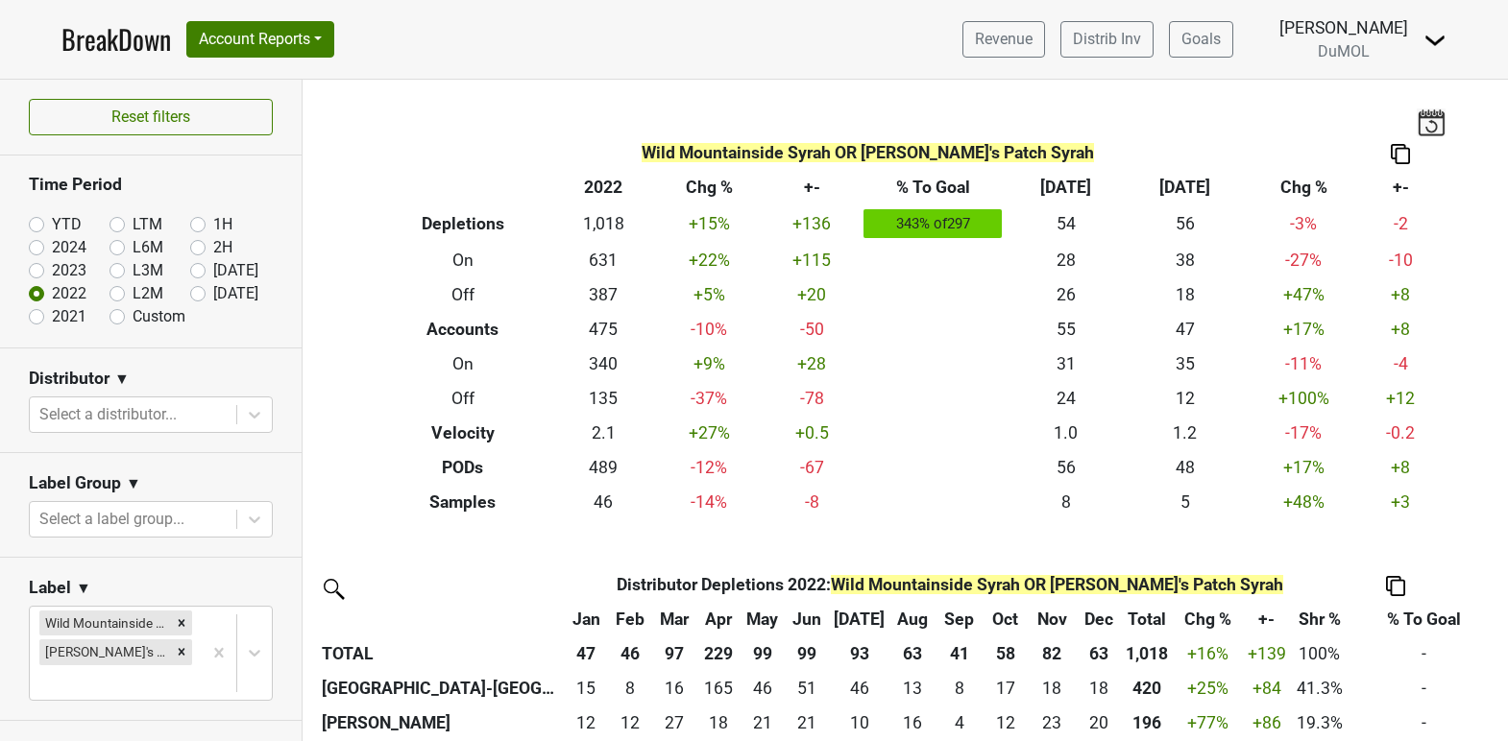
click at [52, 265] on label "2023" at bounding box center [69, 270] width 35 height 23
click at [37, 265] on input "2023" at bounding box center [67, 268] width 77 height 19
radio input "true"
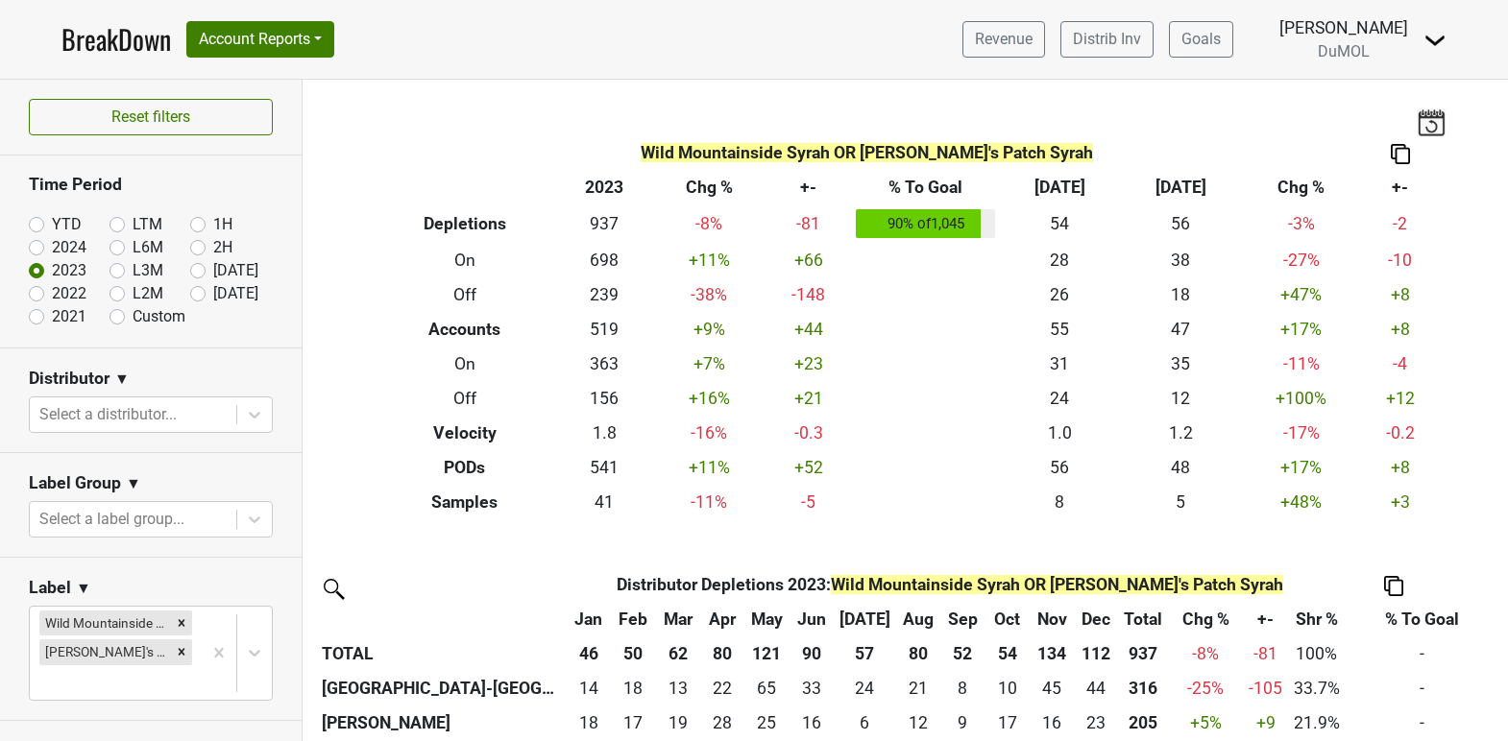
click at [52, 247] on label "2024" at bounding box center [69, 247] width 35 height 23
click at [37, 247] on input "2024" at bounding box center [67, 245] width 77 height 19
radio input "true"
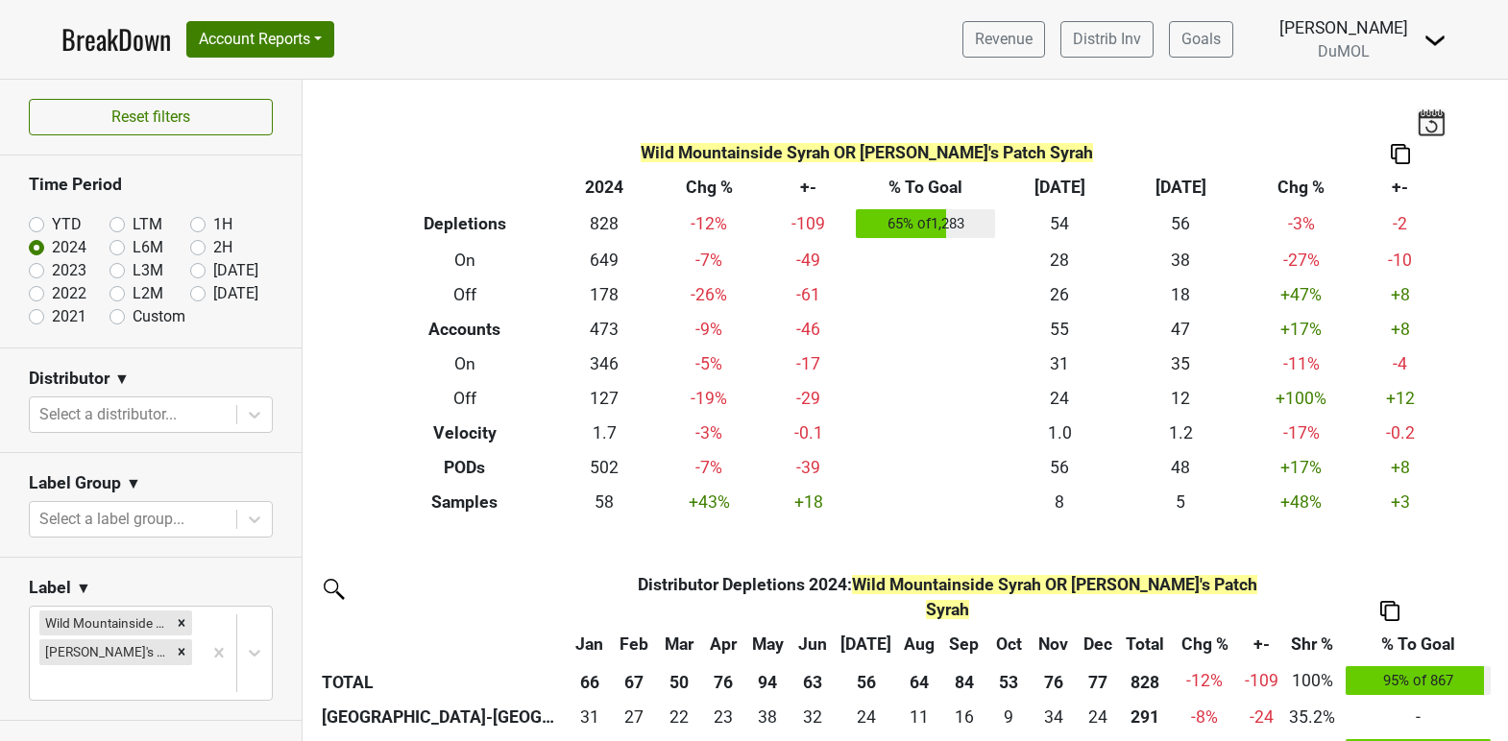
click at [52, 224] on label "YTD" at bounding box center [67, 224] width 30 height 23
click at [36, 224] on input "YTD" at bounding box center [67, 222] width 77 height 19
radio input "true"
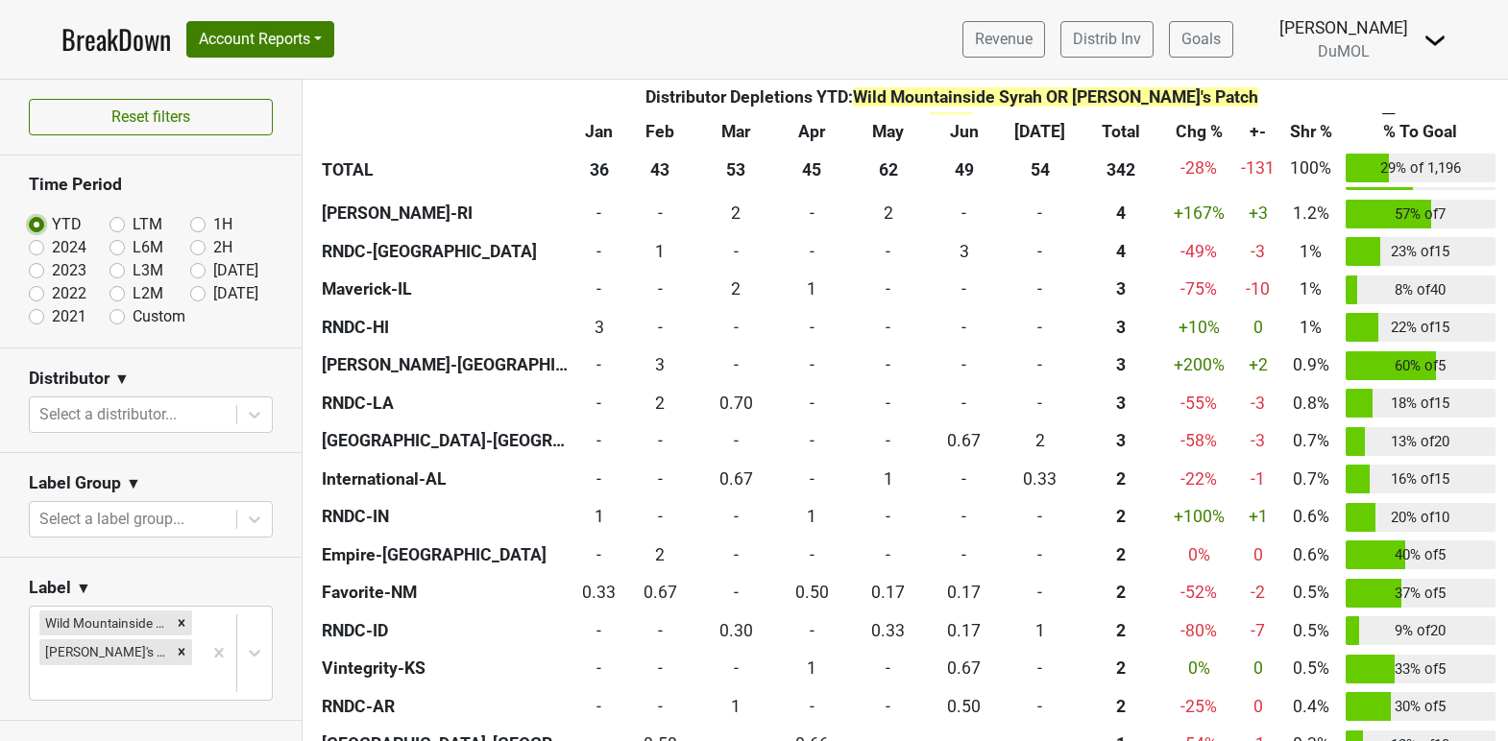
scroll to position [889, 0]
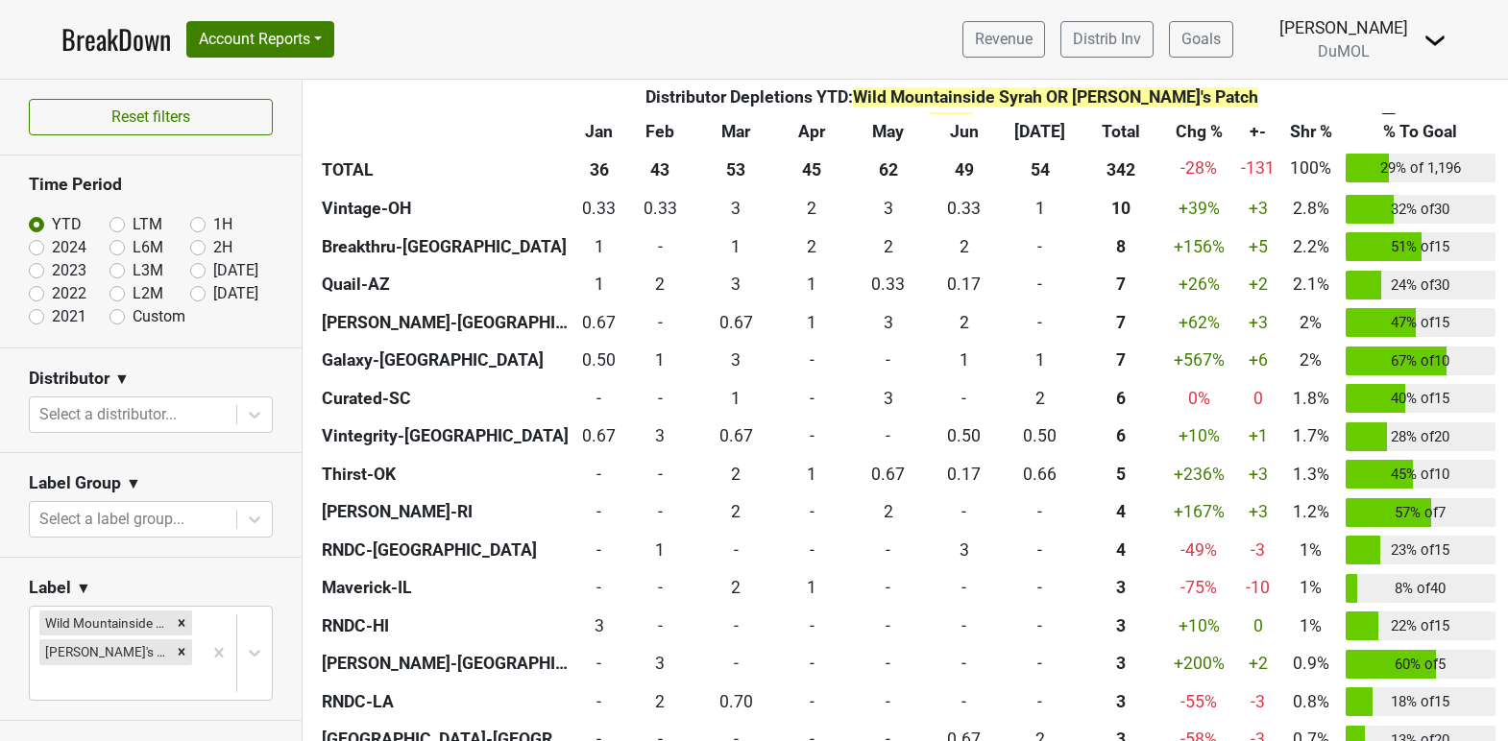
click at [52, 252] on label "2024" at bounding box center [69, 247] width 35 height 23
click at [41, 252] on input "2024" at bounding box center [67, 245] width 77 height 19
radio input "true"
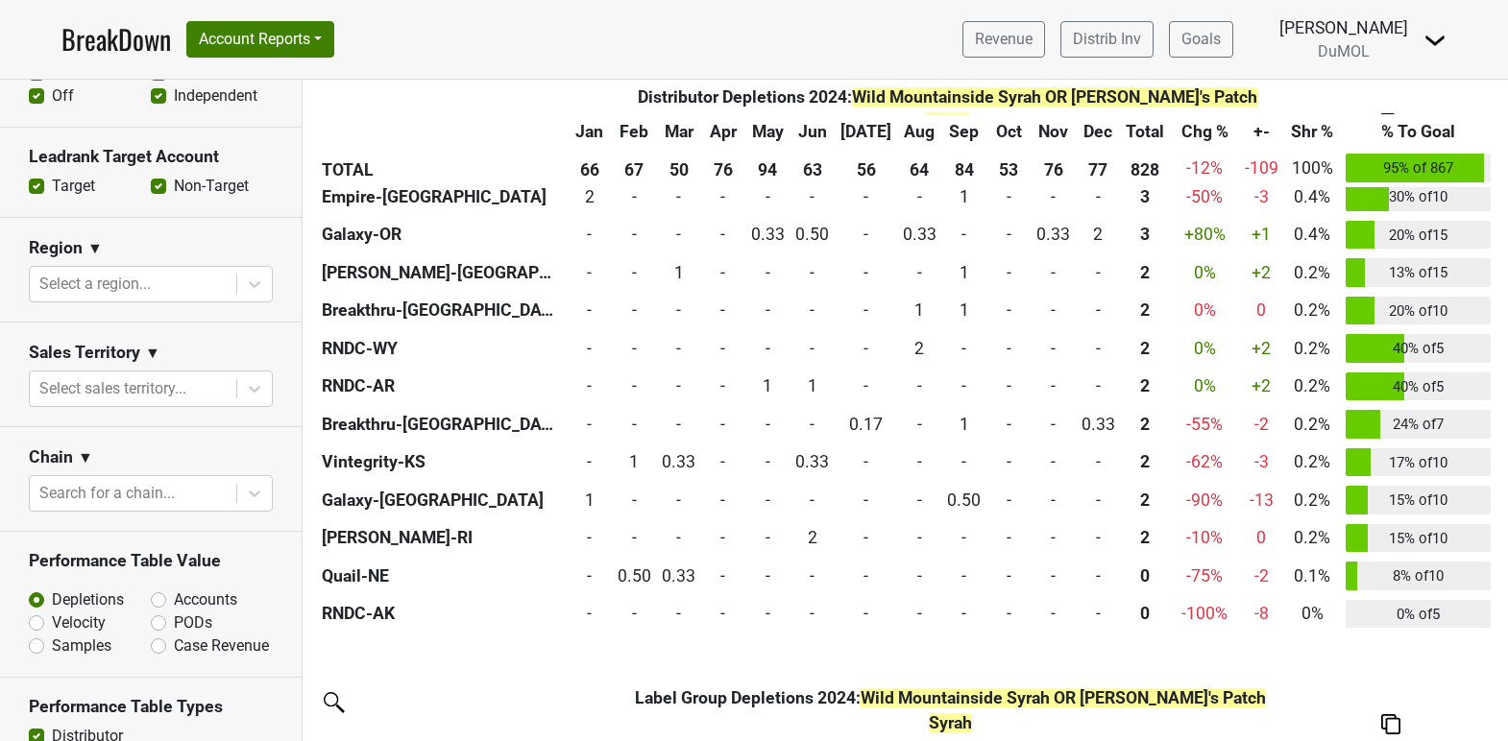
scroll to position [735, 0]
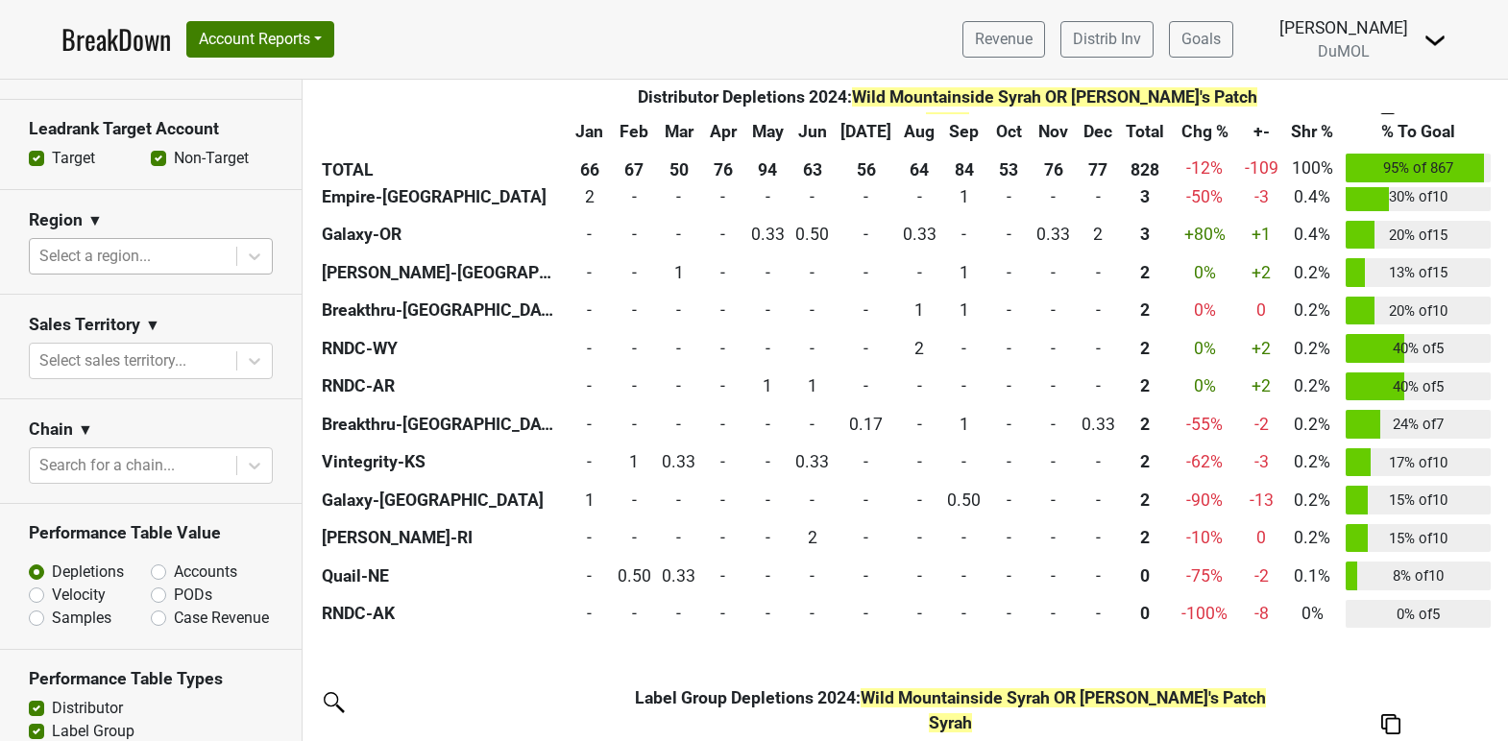
click at [218, 243] on div at bounding box center [132, 256] width 187 height 27
click at [217, 243] on div at bounding box center [132, 256] width 187 height 27
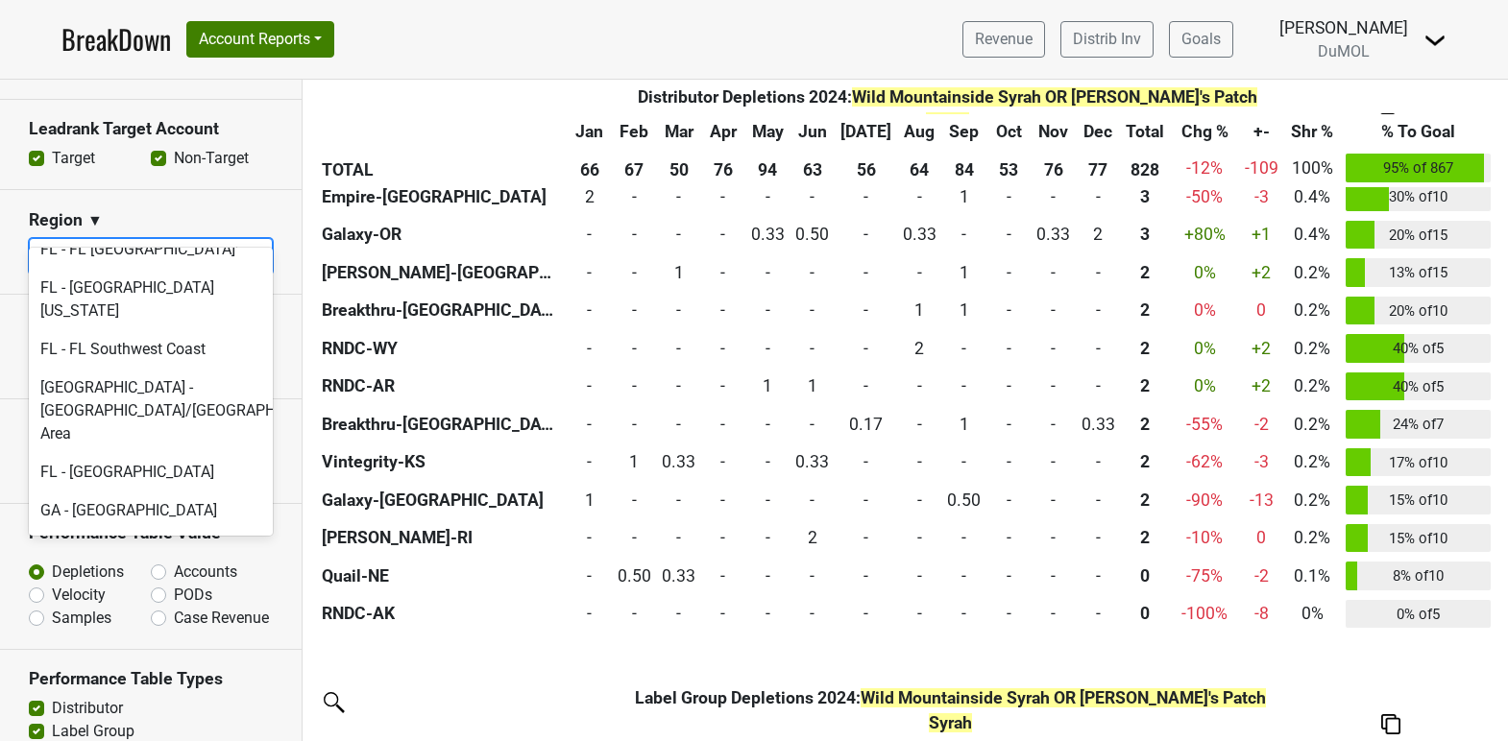
scroll to position [1676, 0]
